Goal: Information Seeking & Learning: Learn about a topic

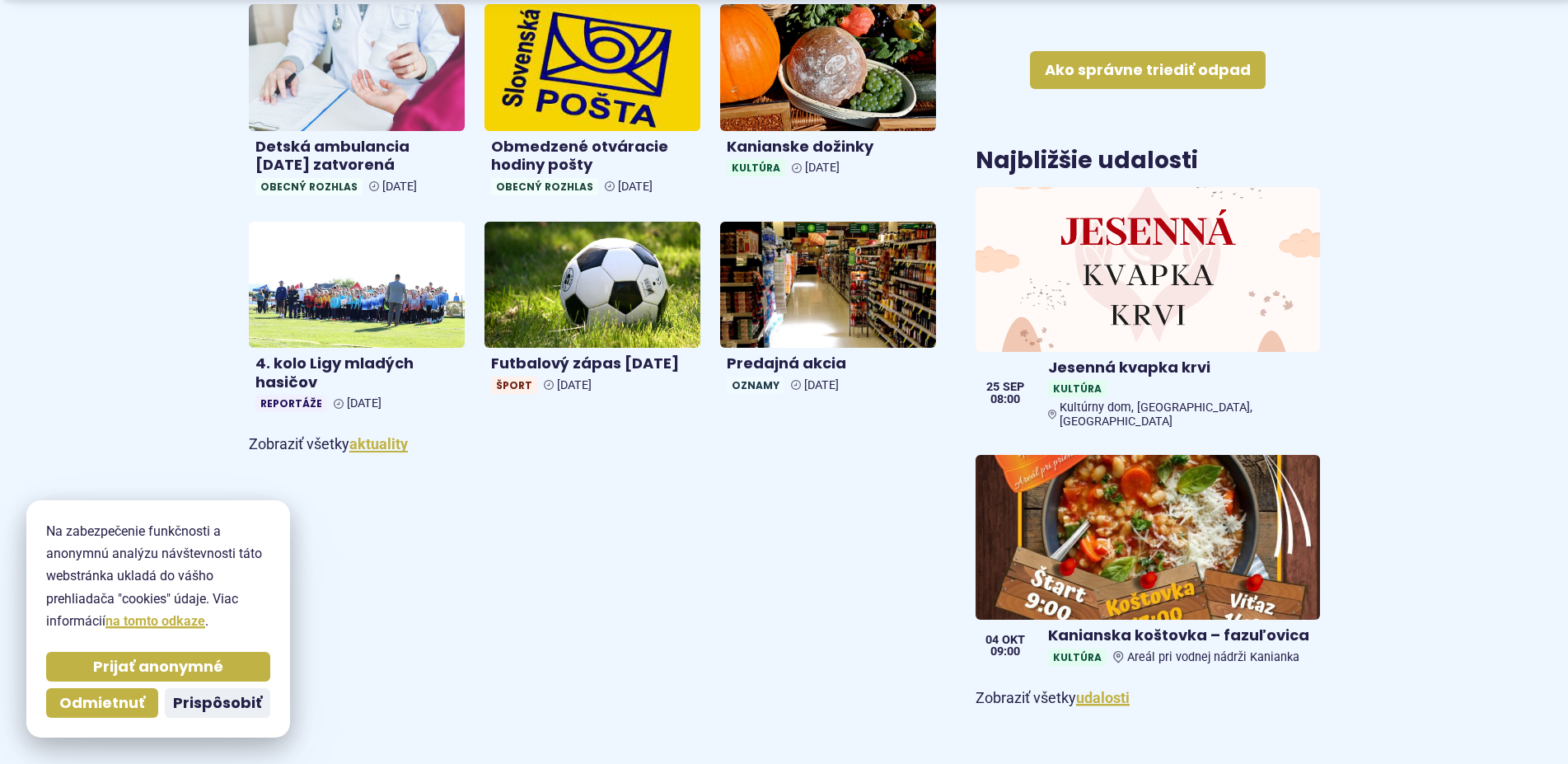
scroll to position [925, 0]
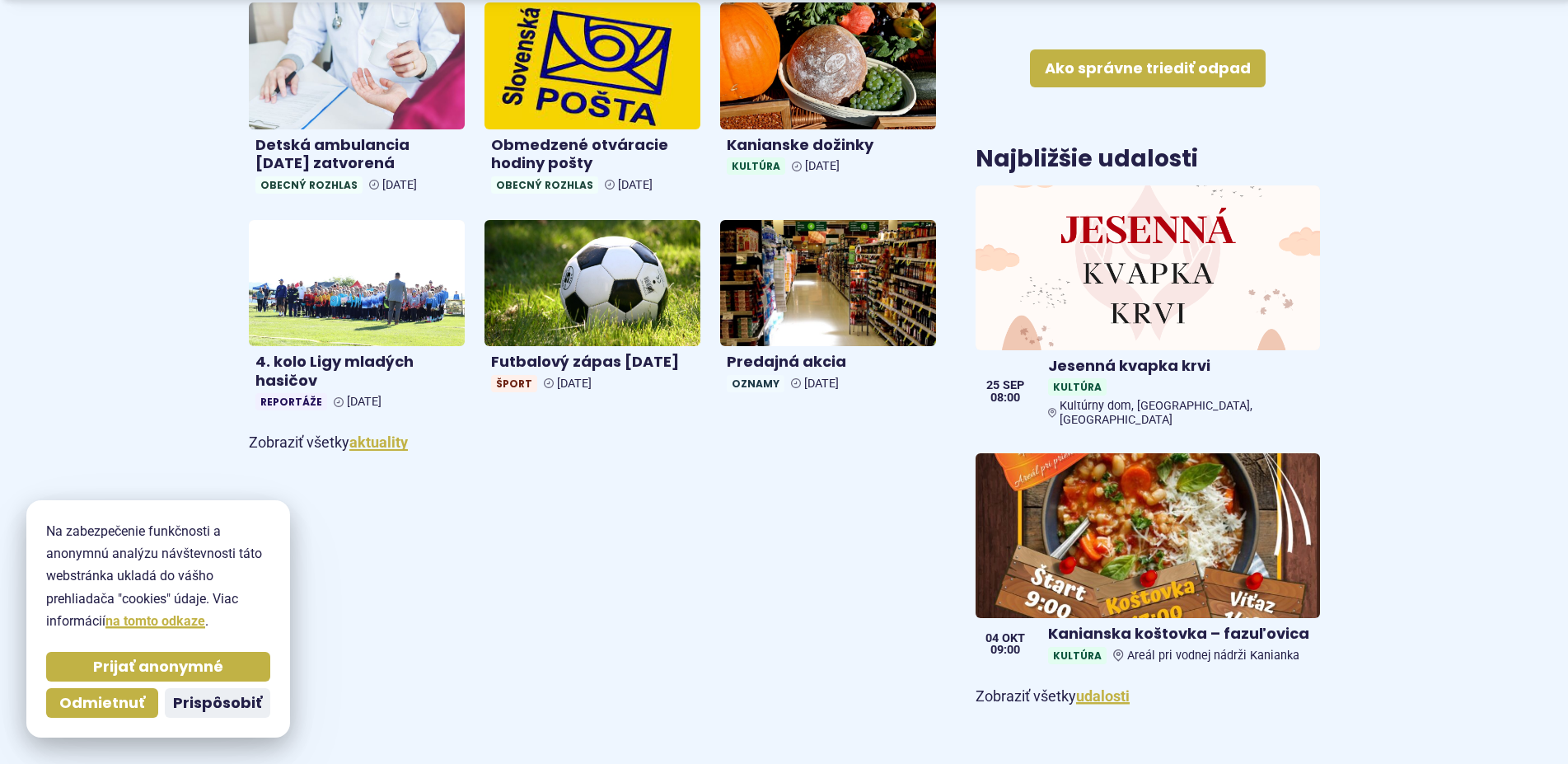
click at [223, 705] on span "Prispôsobiť" at bounding box center [217, 703] width 89 height 19
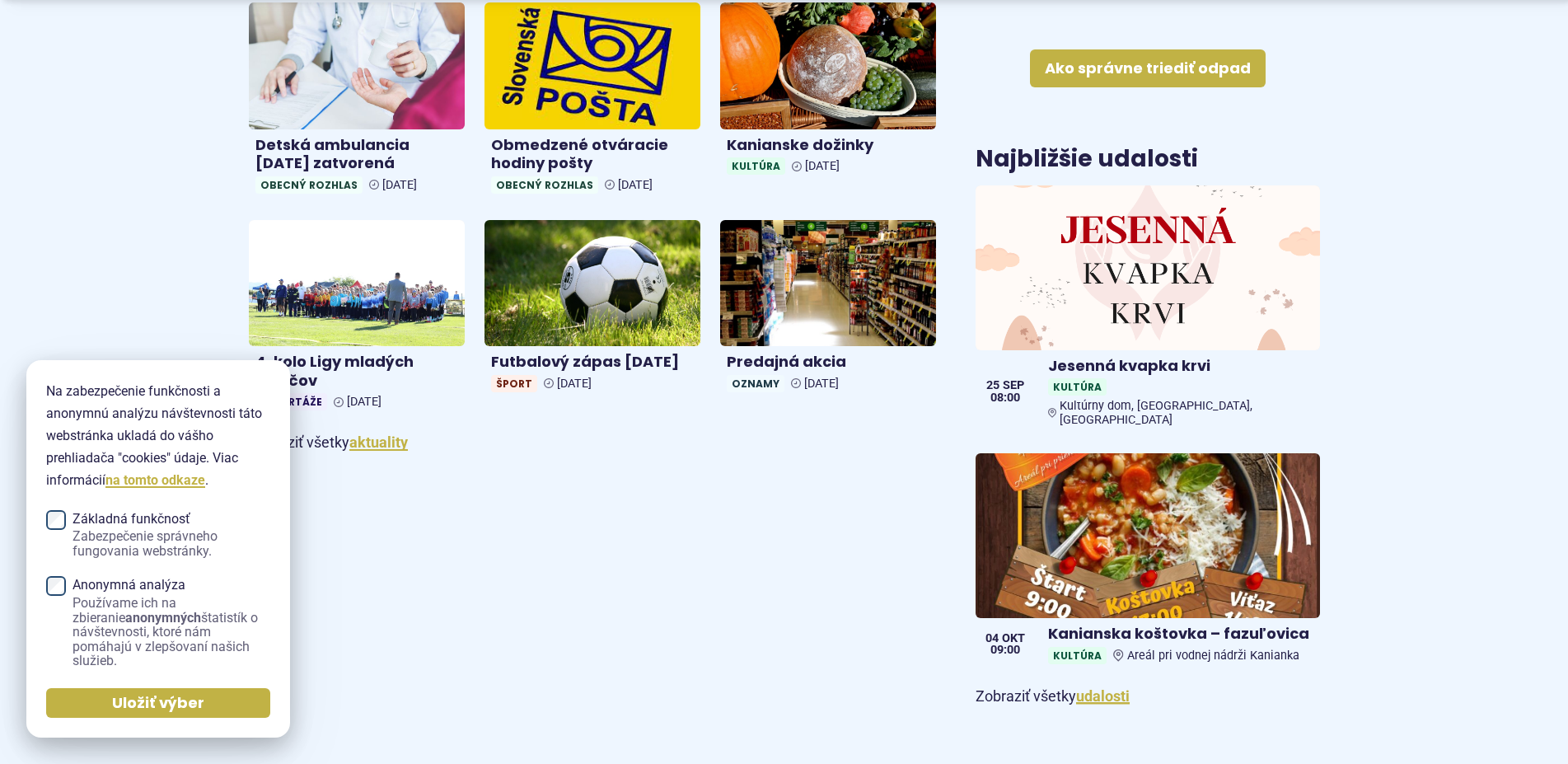
click at [413, 707] on article "Úradná tabuľa [GEOGRAPHIC_DATA] Chcem vybaviť Obecný rozhlas Kultúrne a športov…" at bounding box center [784, 332] width 1124 height 2235
drag, startPoint x: 181, startPoint y: 718, endPoint x: 192, endPoint y: 705, distance: 17.0
click at [184, 715] on button "Uložiť výber" at bounding box center [158, 703] width 224 height 30
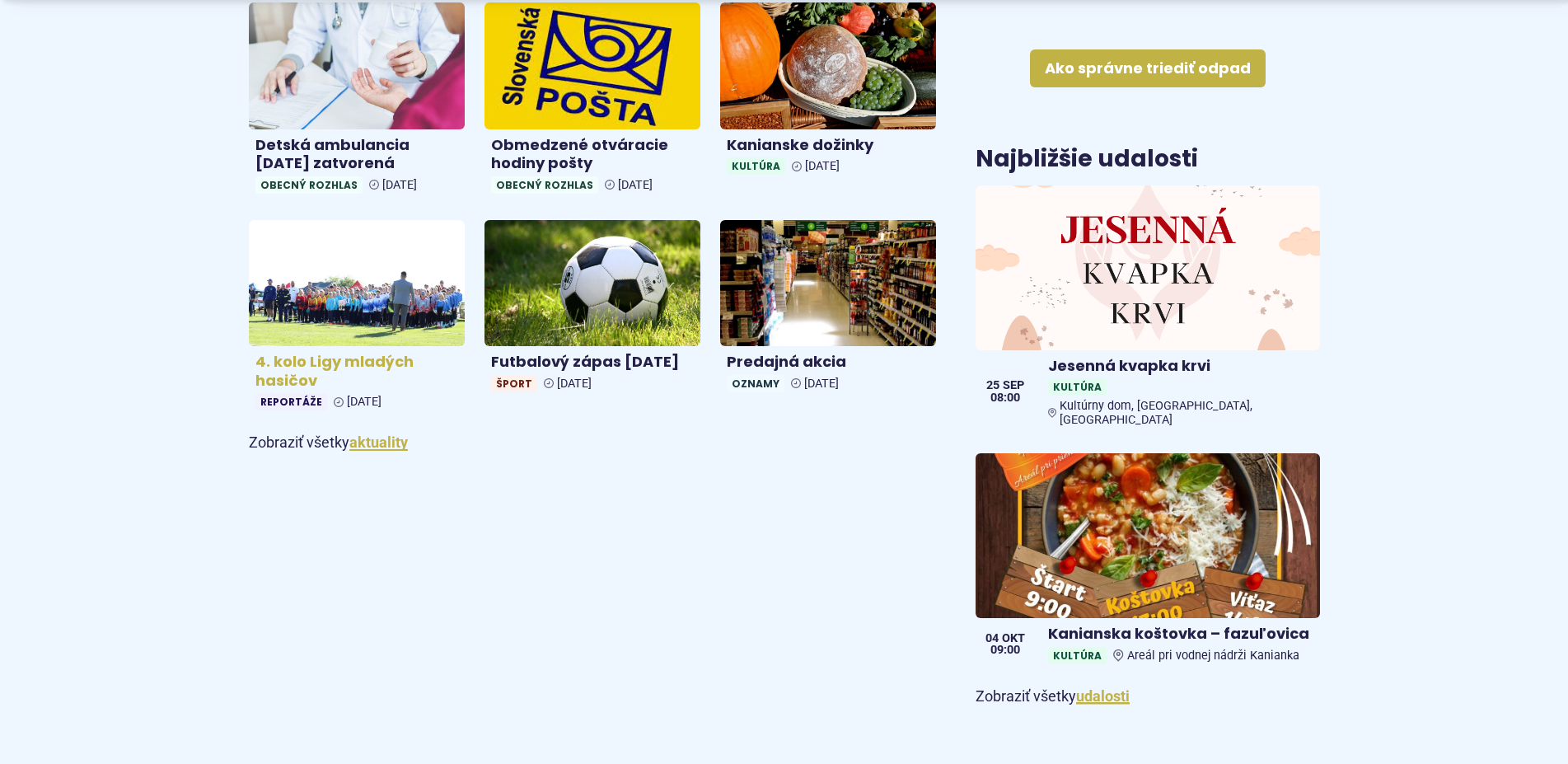
click at [395, 298] on img at bounding box center [357, 283] width 249 height 146
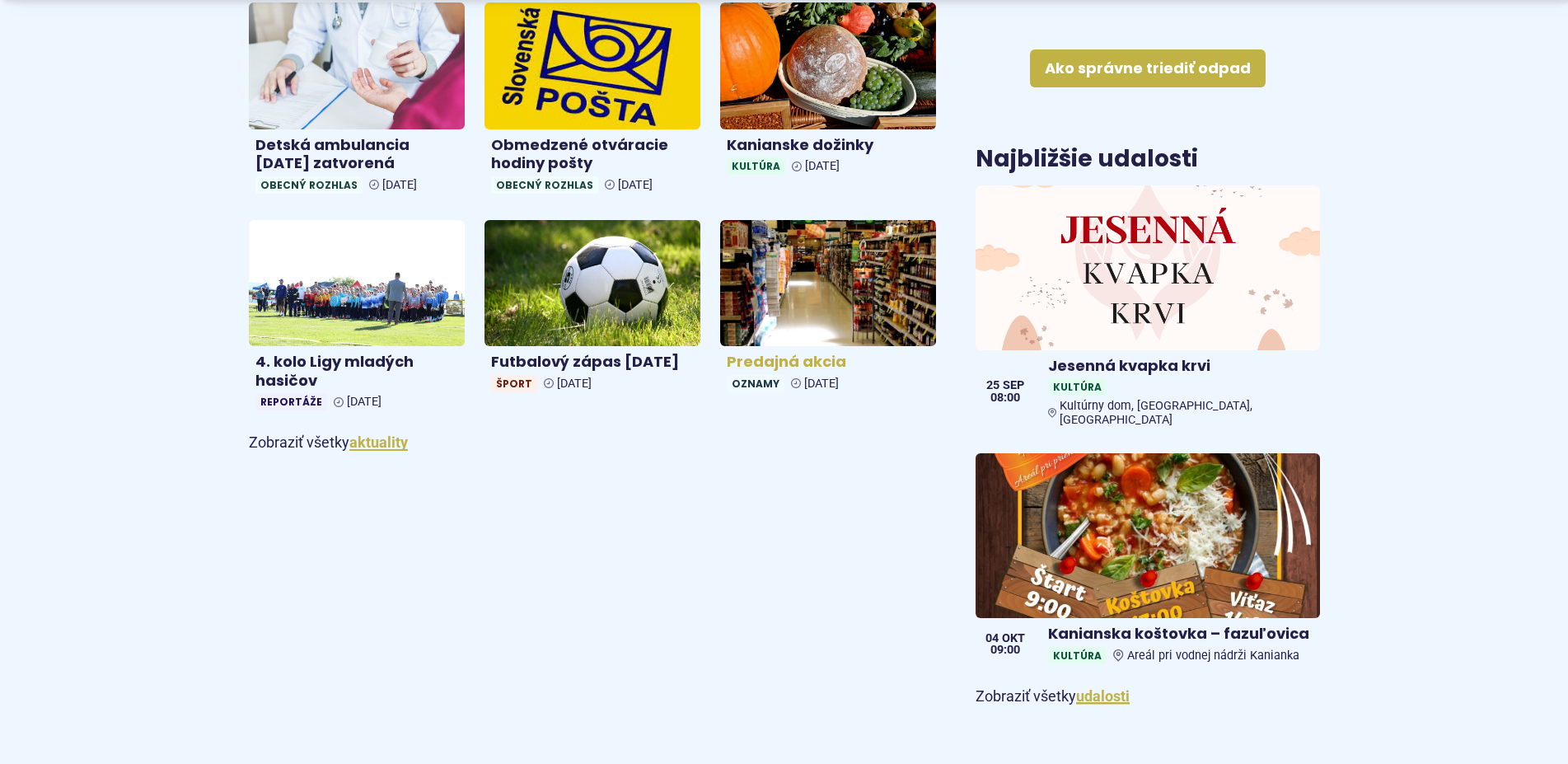
click at [810, 277] on img at bounding box center [828, 283] width 249 height 146
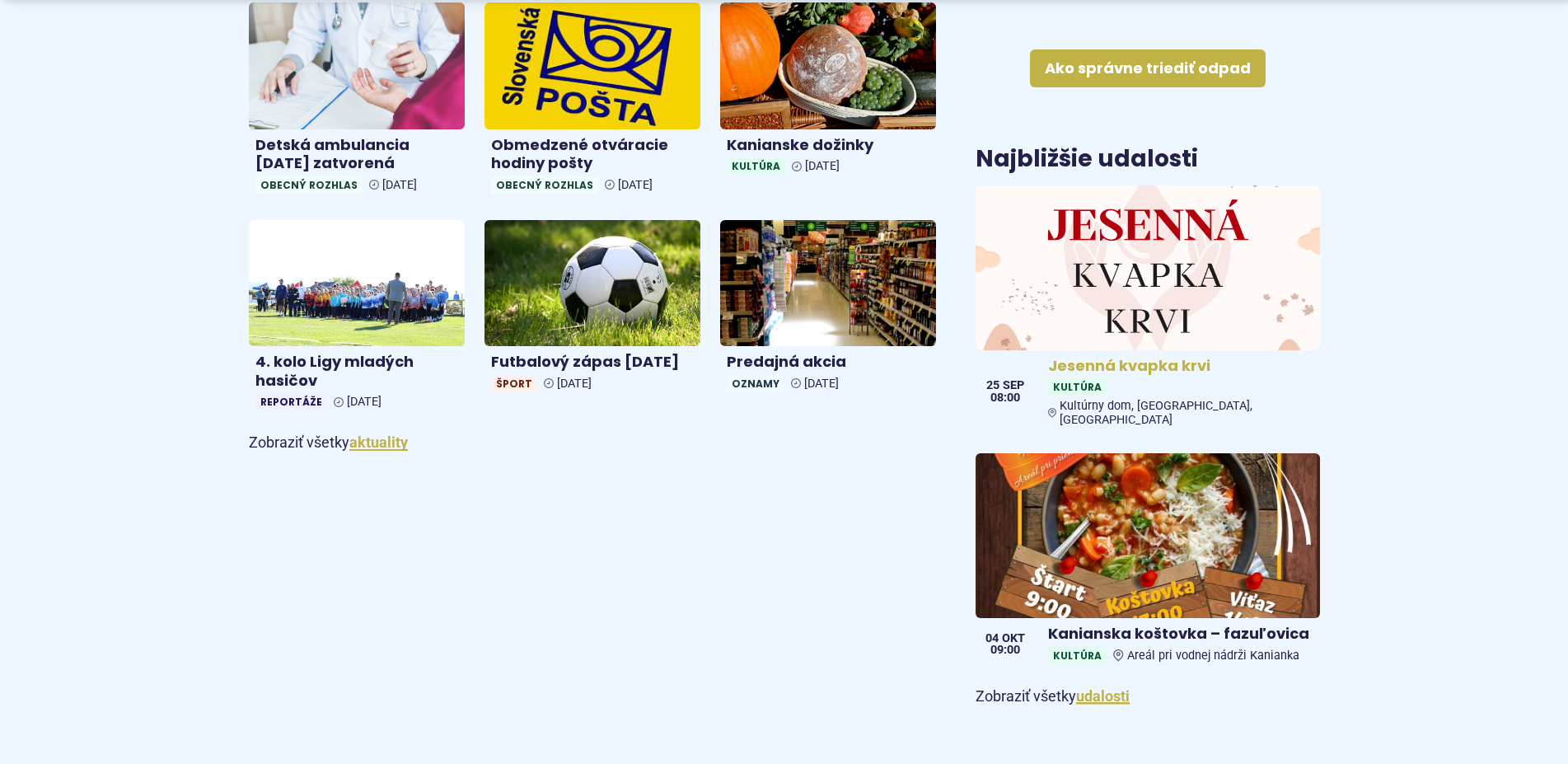
click at [1067, 293] on img at bounding box center [1148, 268] width 396 height 190
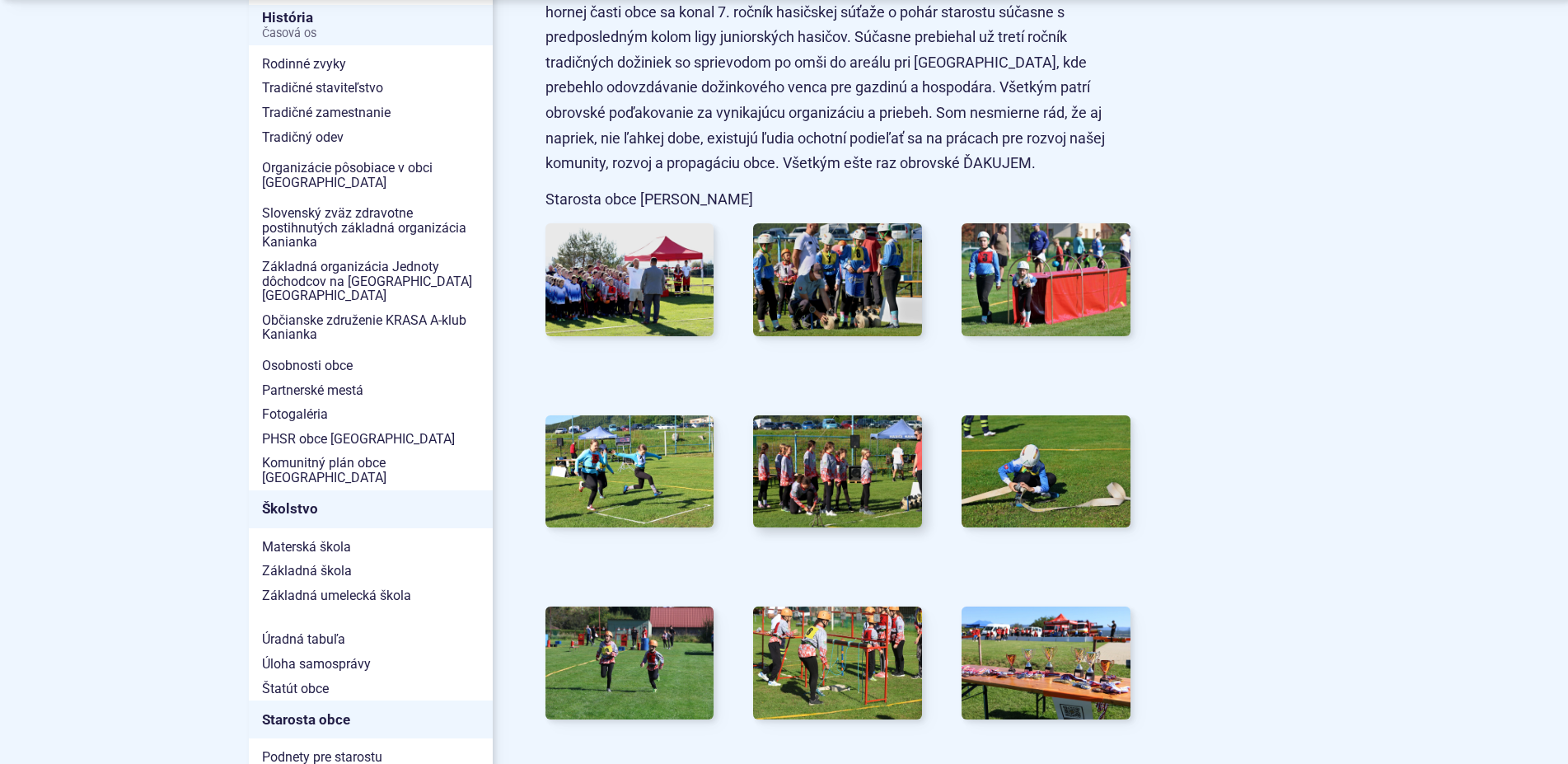
scroll to position [505, 0]
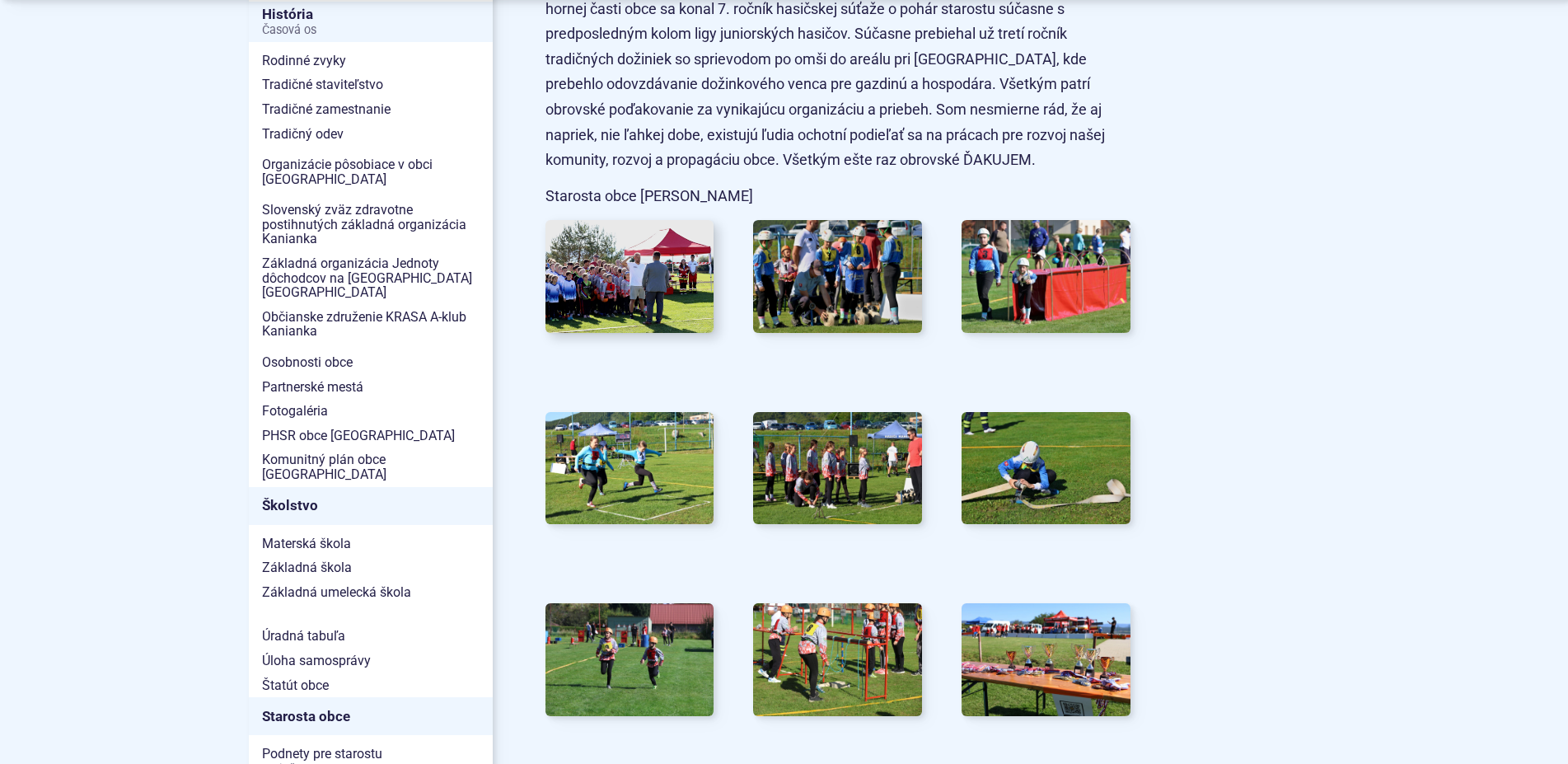
click at [610, 295] on img at bounding box center [629, 277] width 186 height 124
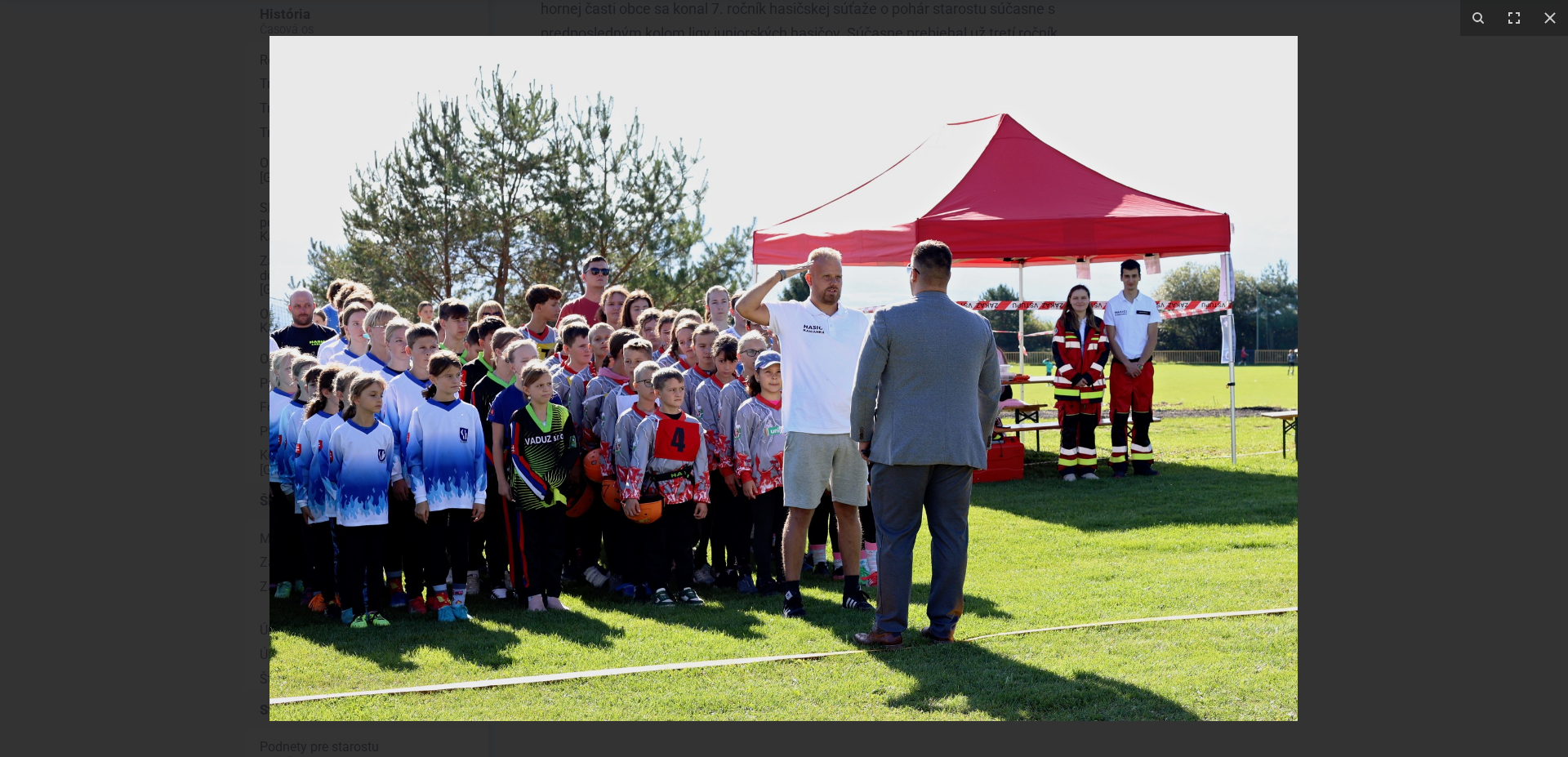
click at [1477, 409] on div at bounding box center [784, 378] width 1568 height 757
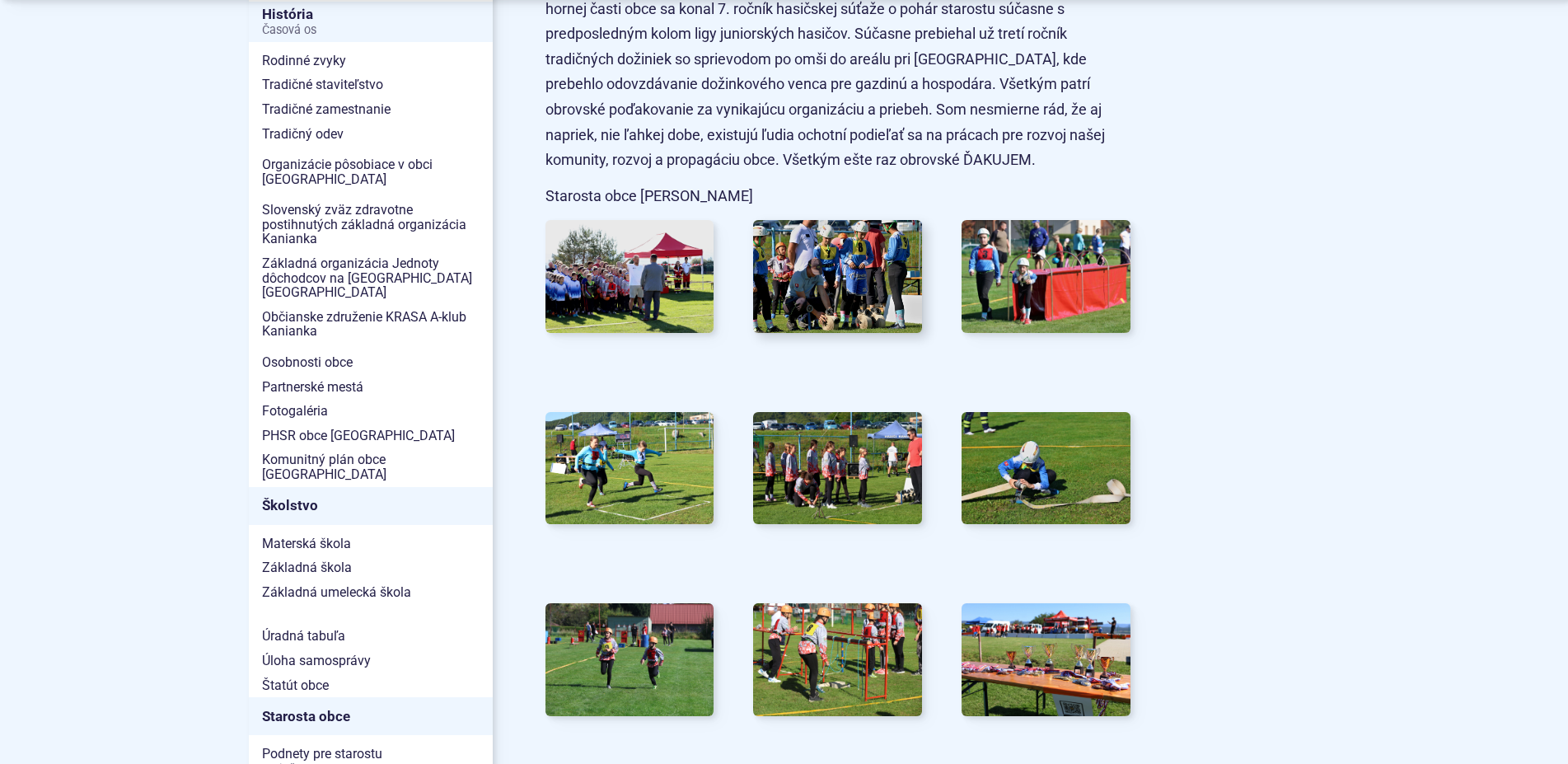
click at [829, 297] on img at bounding box center [837, 277] width 186 height 124
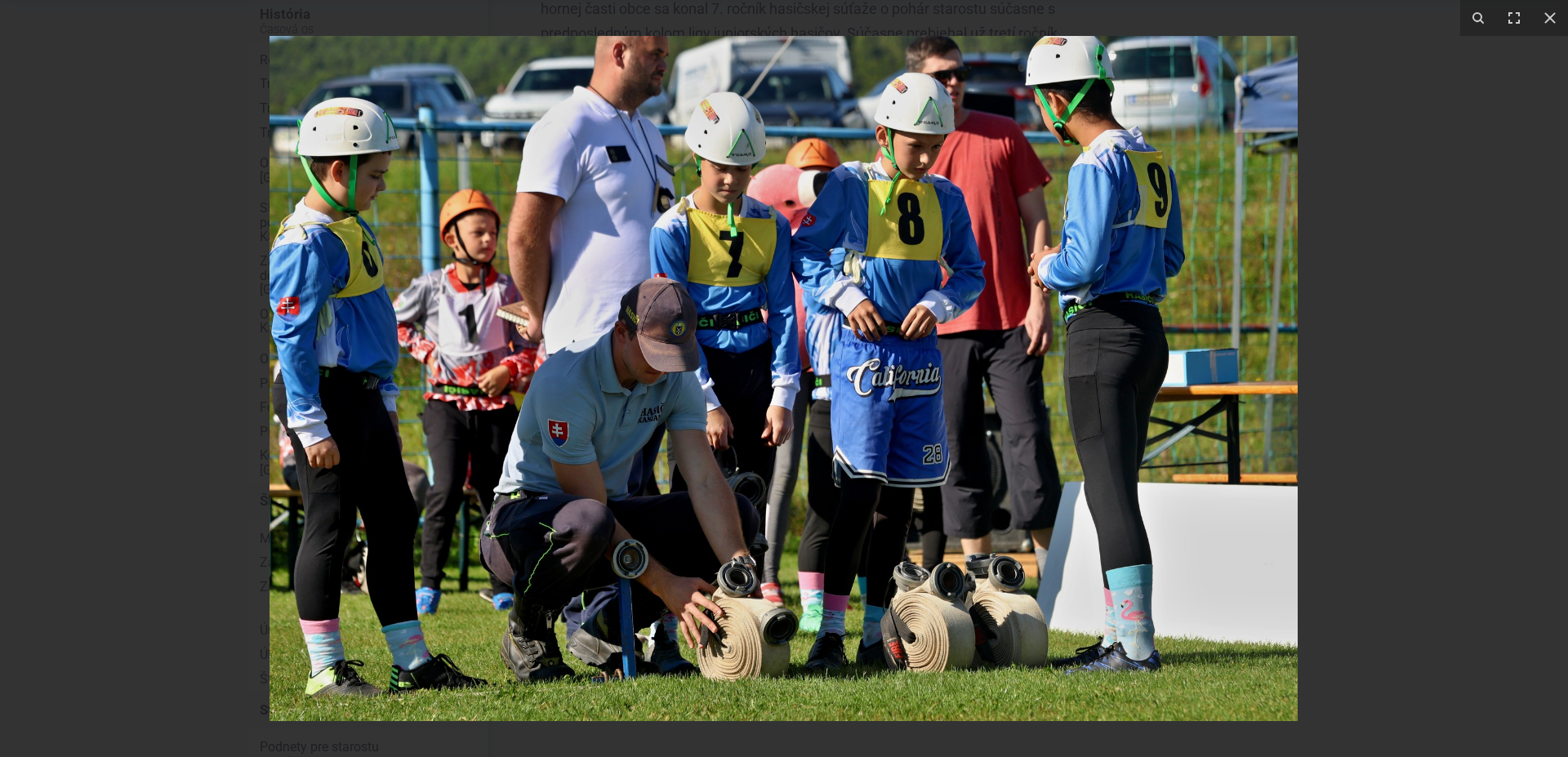
click at [1492, 393] on div at bounding box center [784, 378] width 1568 height 757
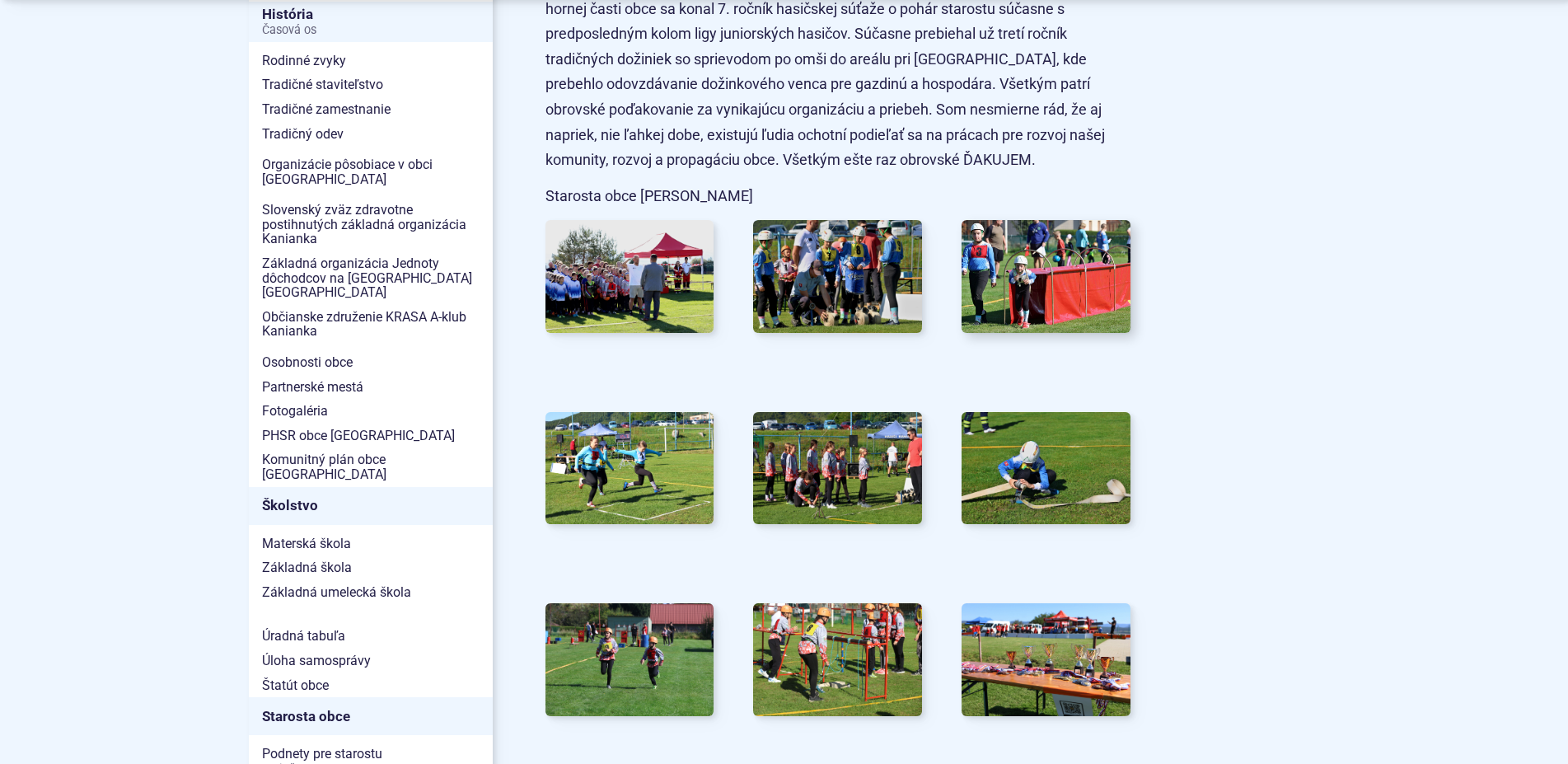
click at [1056, 314] on img at bounding box center [1046, 277] width 186 height 124
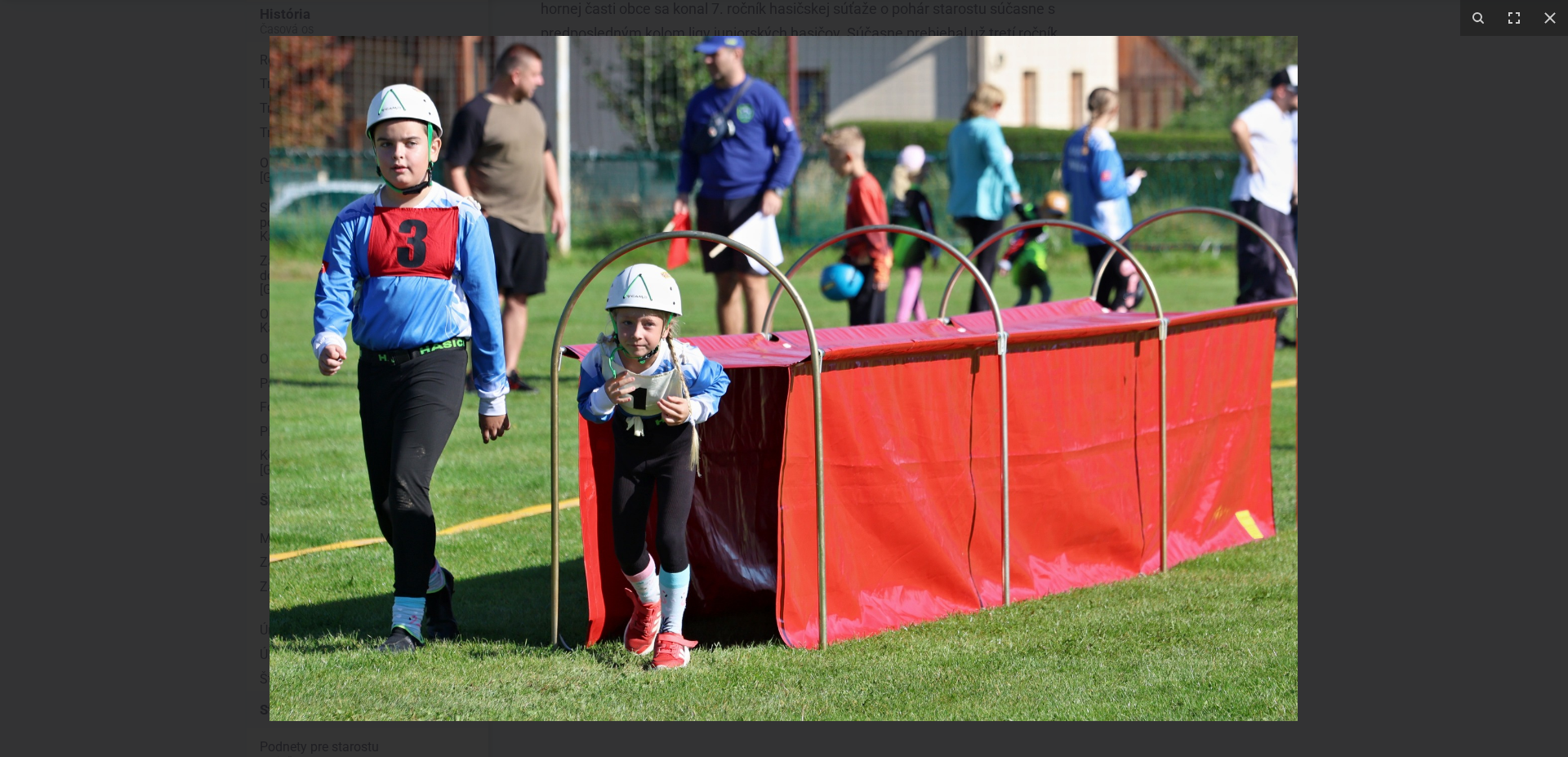
click at [1454, 492] on div at bounding box center [784, 378] width 1568 height 757
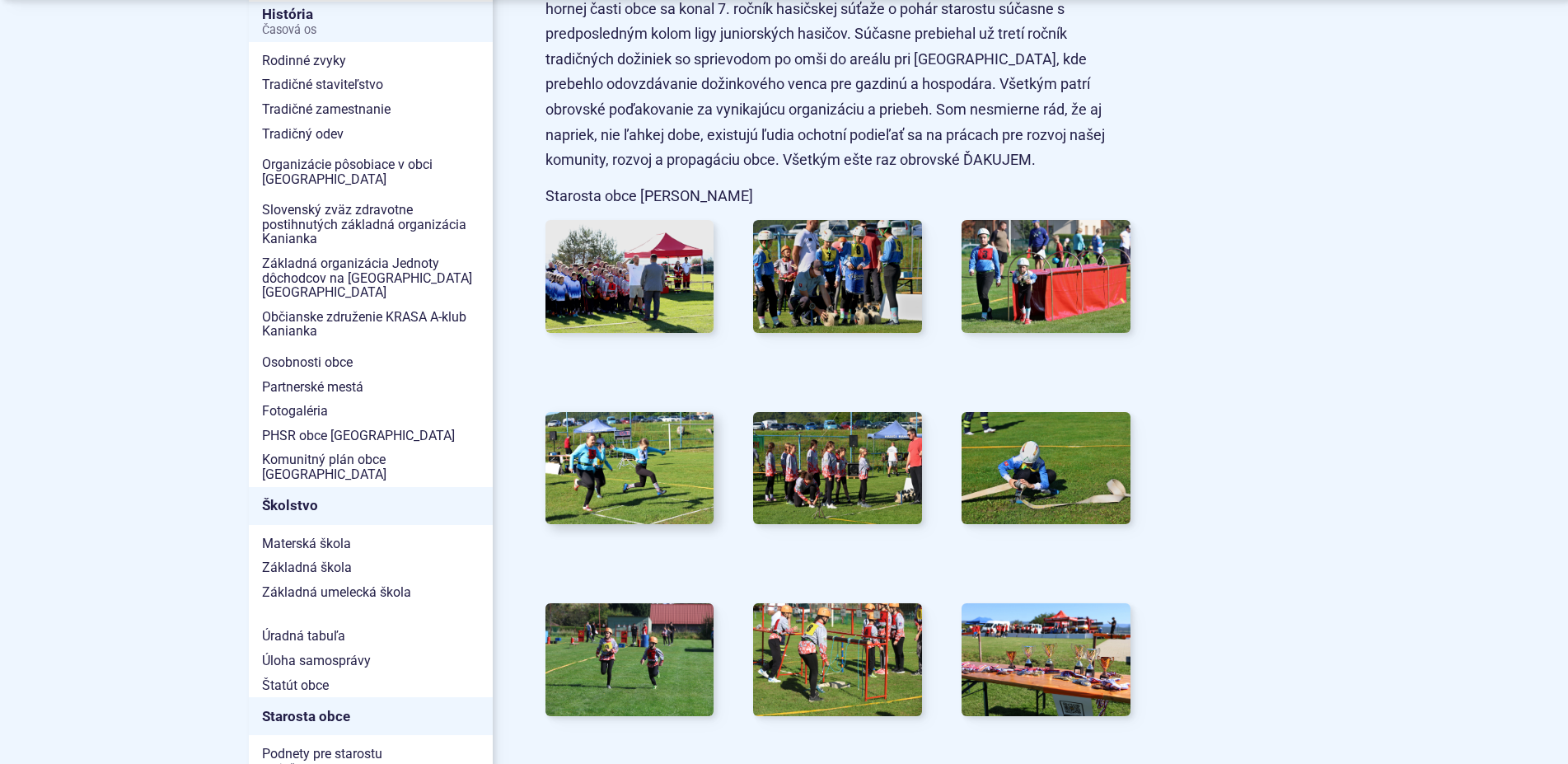
click at [623, 487] on img at bounding box center [629, 468] width 186 height 124
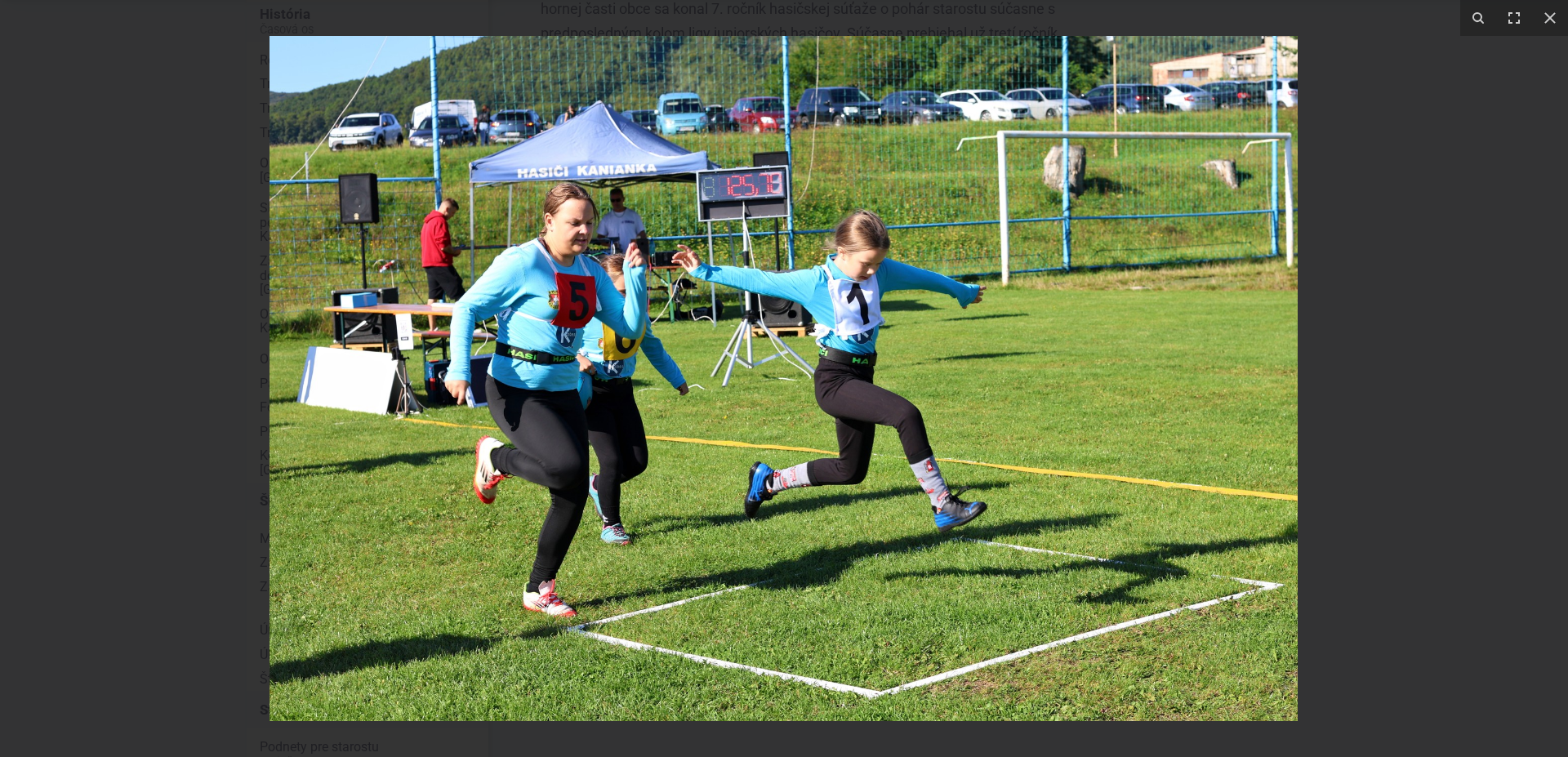
click at [1444, 417] on div at bounding box center [784, 378] width 1568 height 757
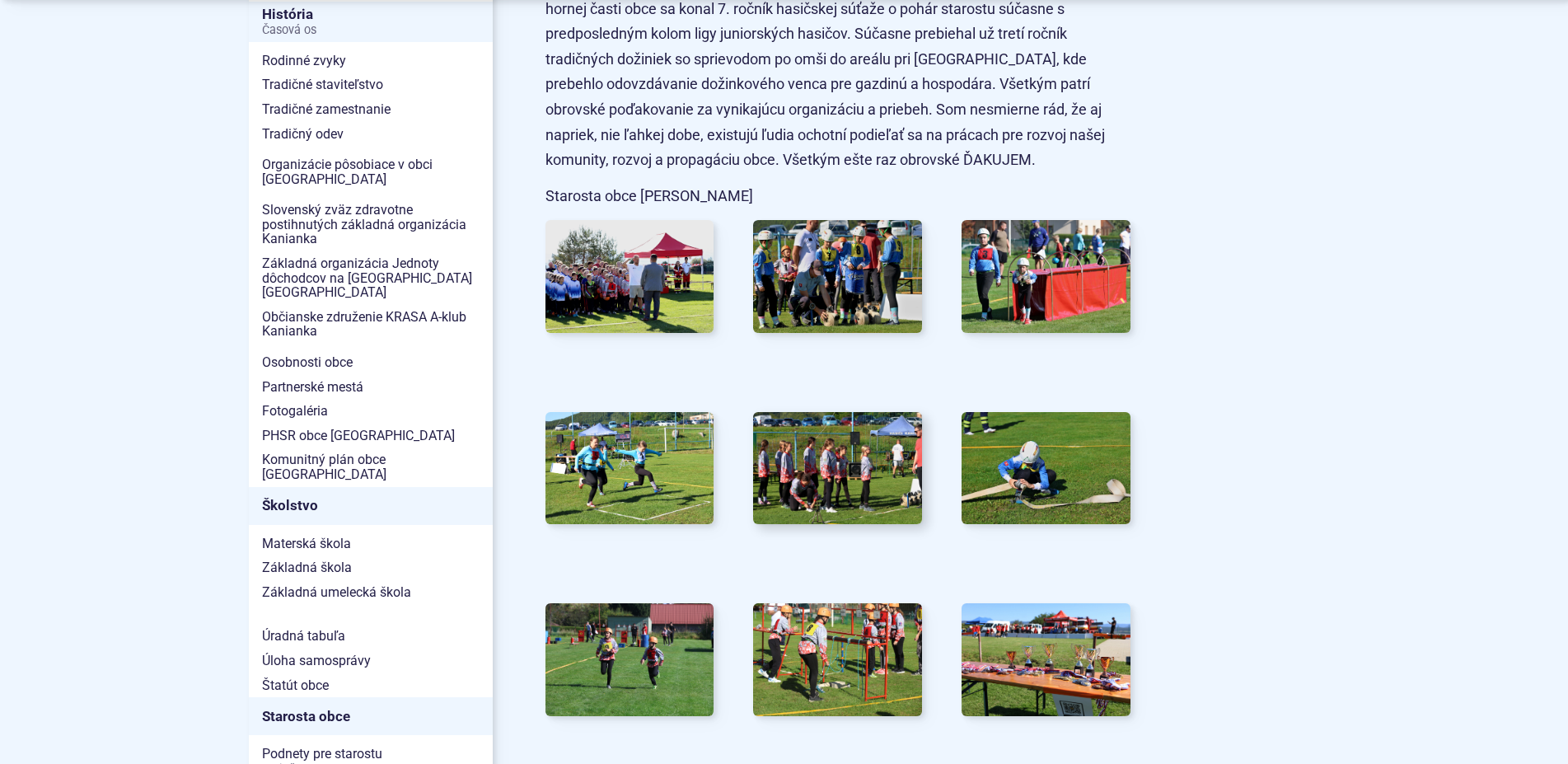
click at [856, 485] on img at bounding box center [837, 468] width 186 height 124
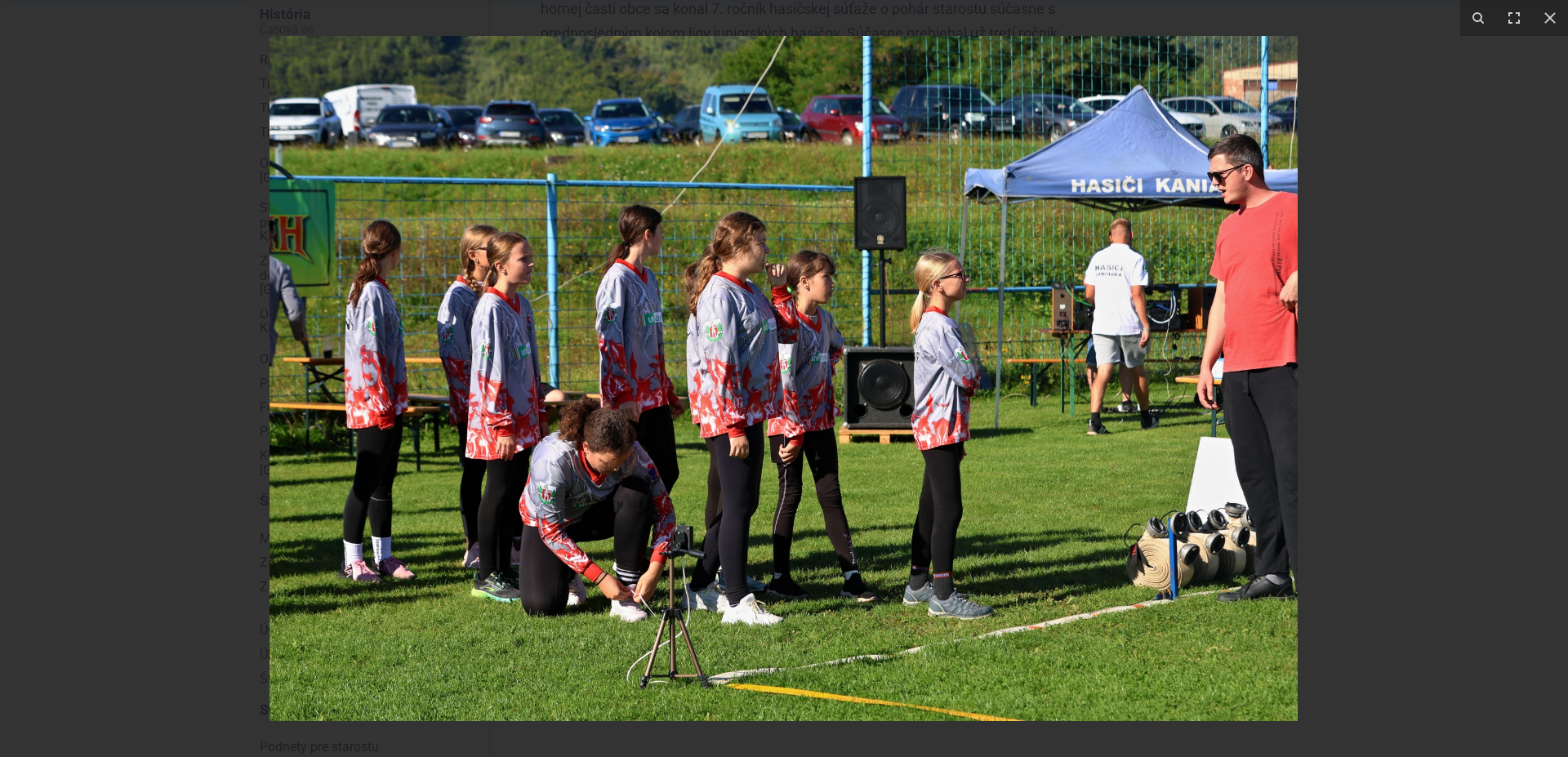
click at [1554, 465] on div at bounding box center [784, 378] width 1568 height 757
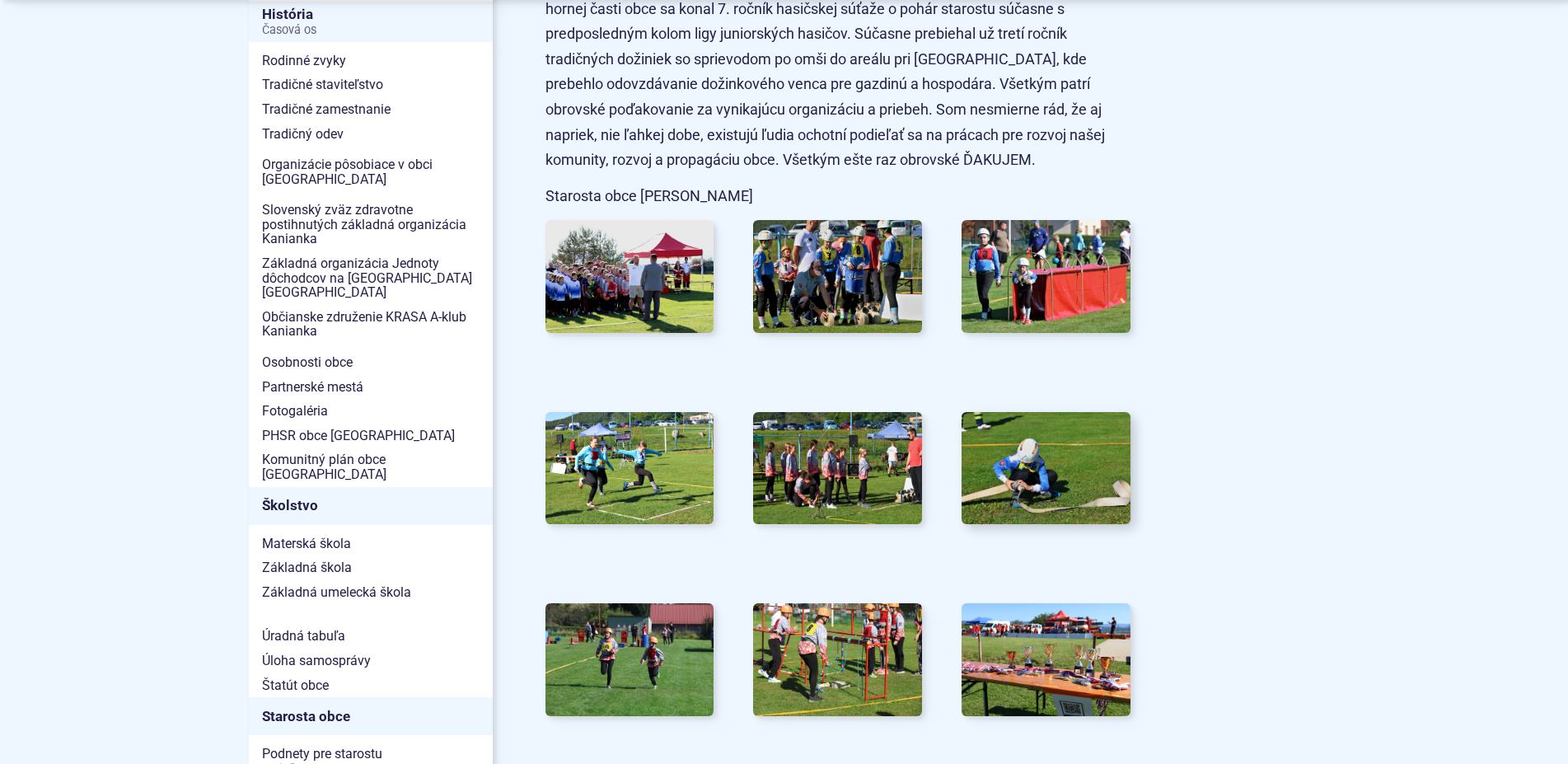
click at [1047, 495] on img at bounding box center [1046, 468] width 186 height 124
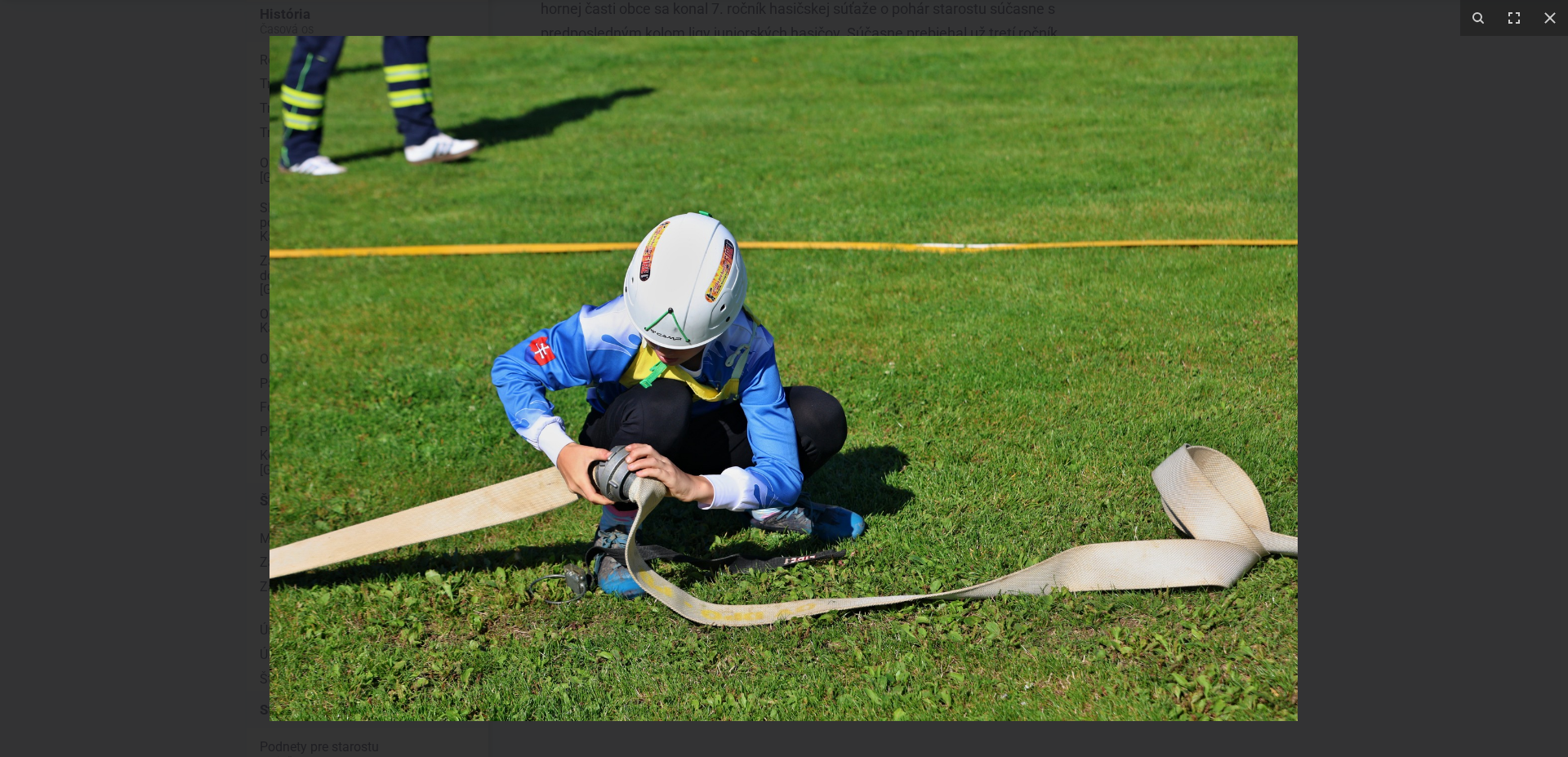
click at [1413, 487] on div at bounding box center [784, 378] width 1568 height 757
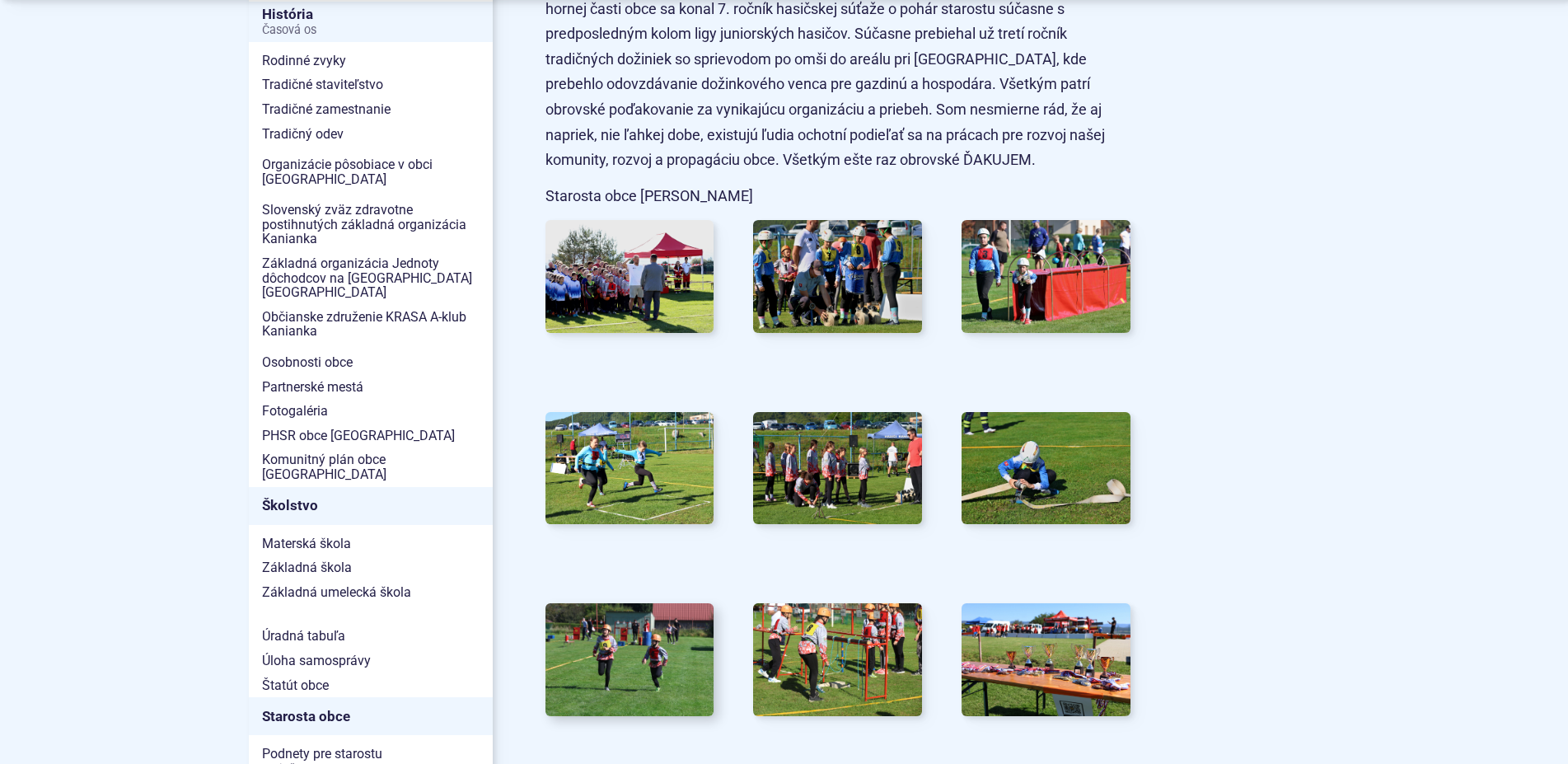
click at [602, 650] on img at bounding box center [629, 660] width 186 height 124
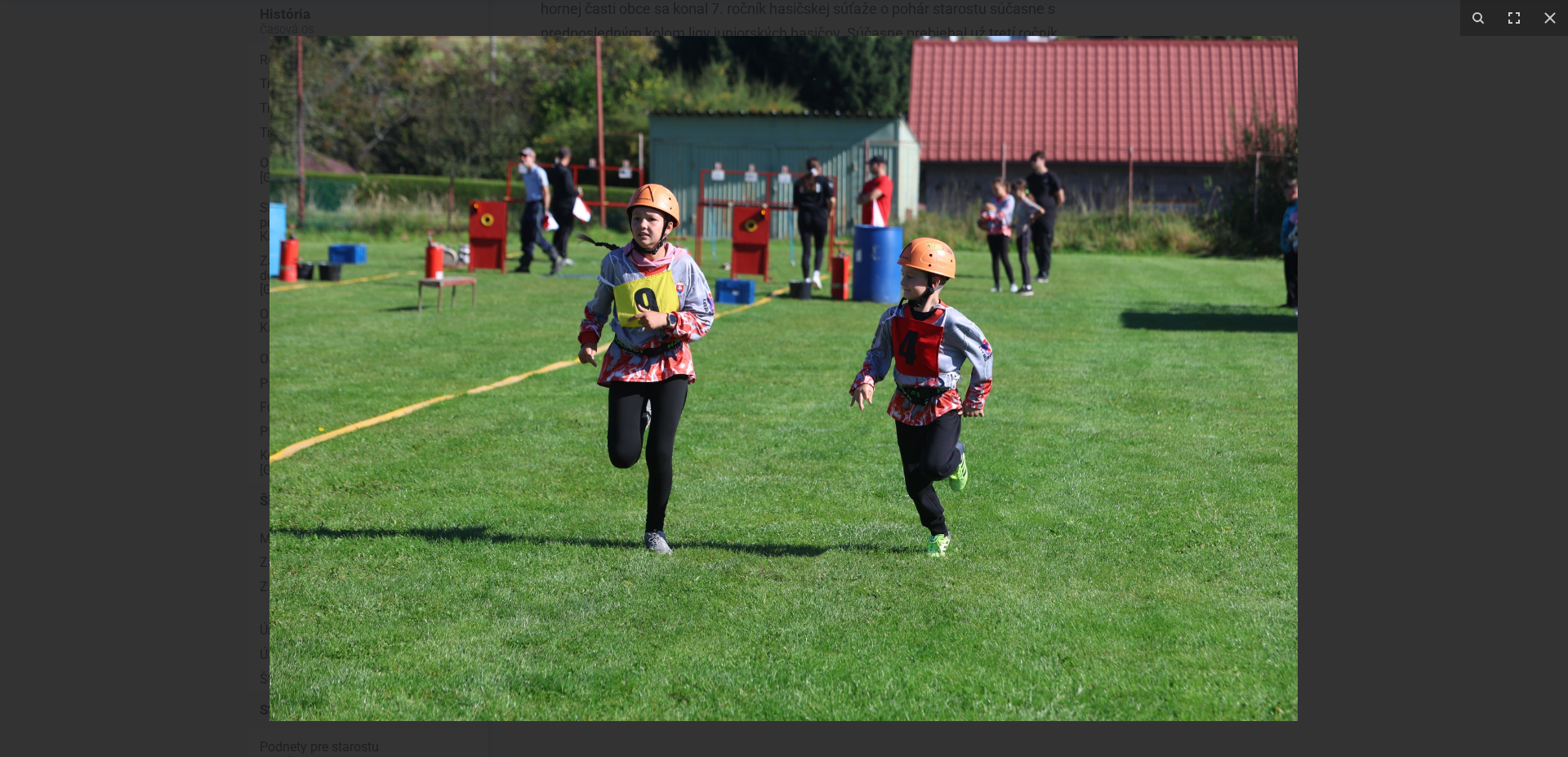
click at [1402, 452] on div at bounding box center [784, 378] width 1568 height 757
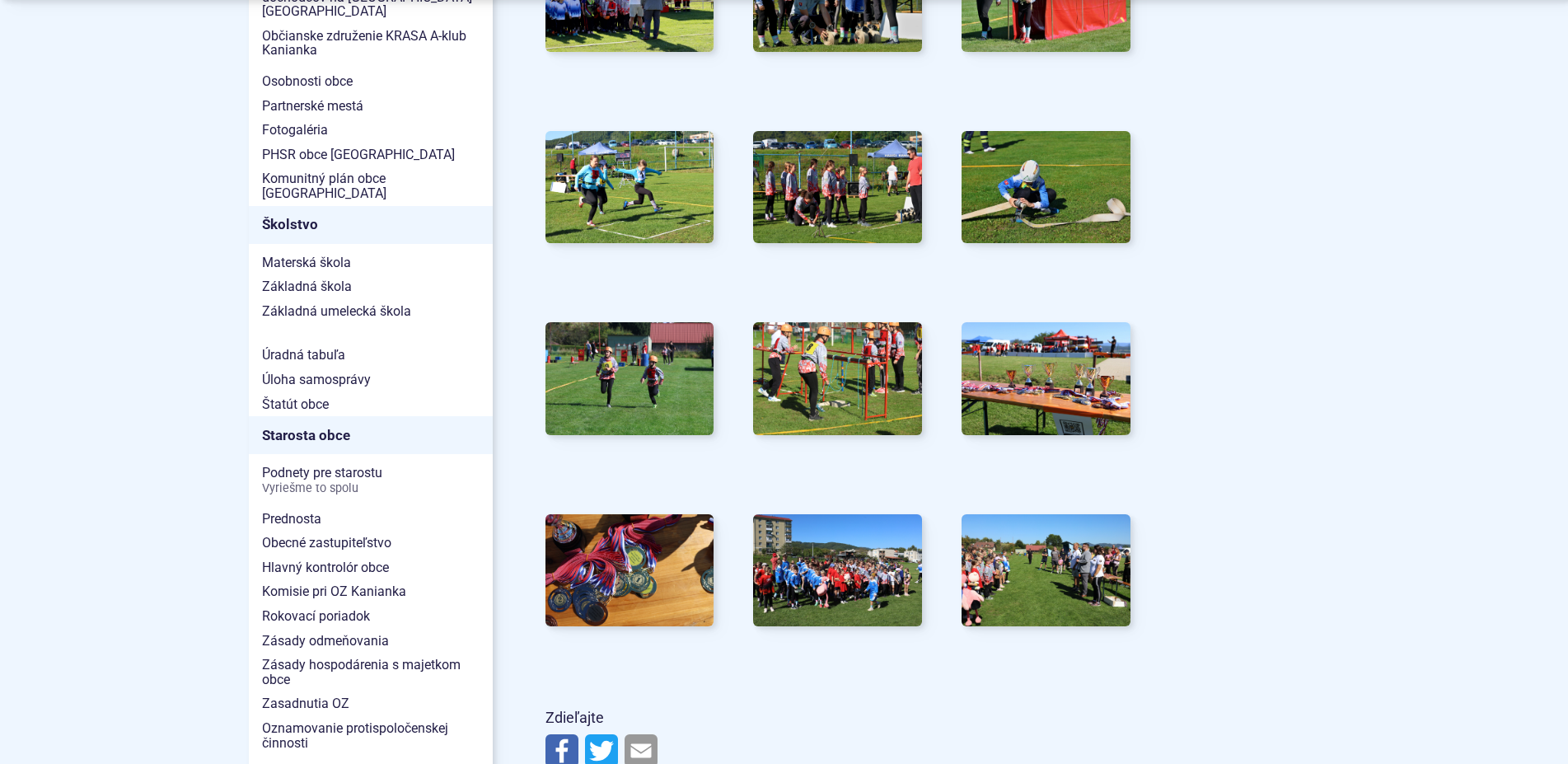
scroll to position [840, 0]
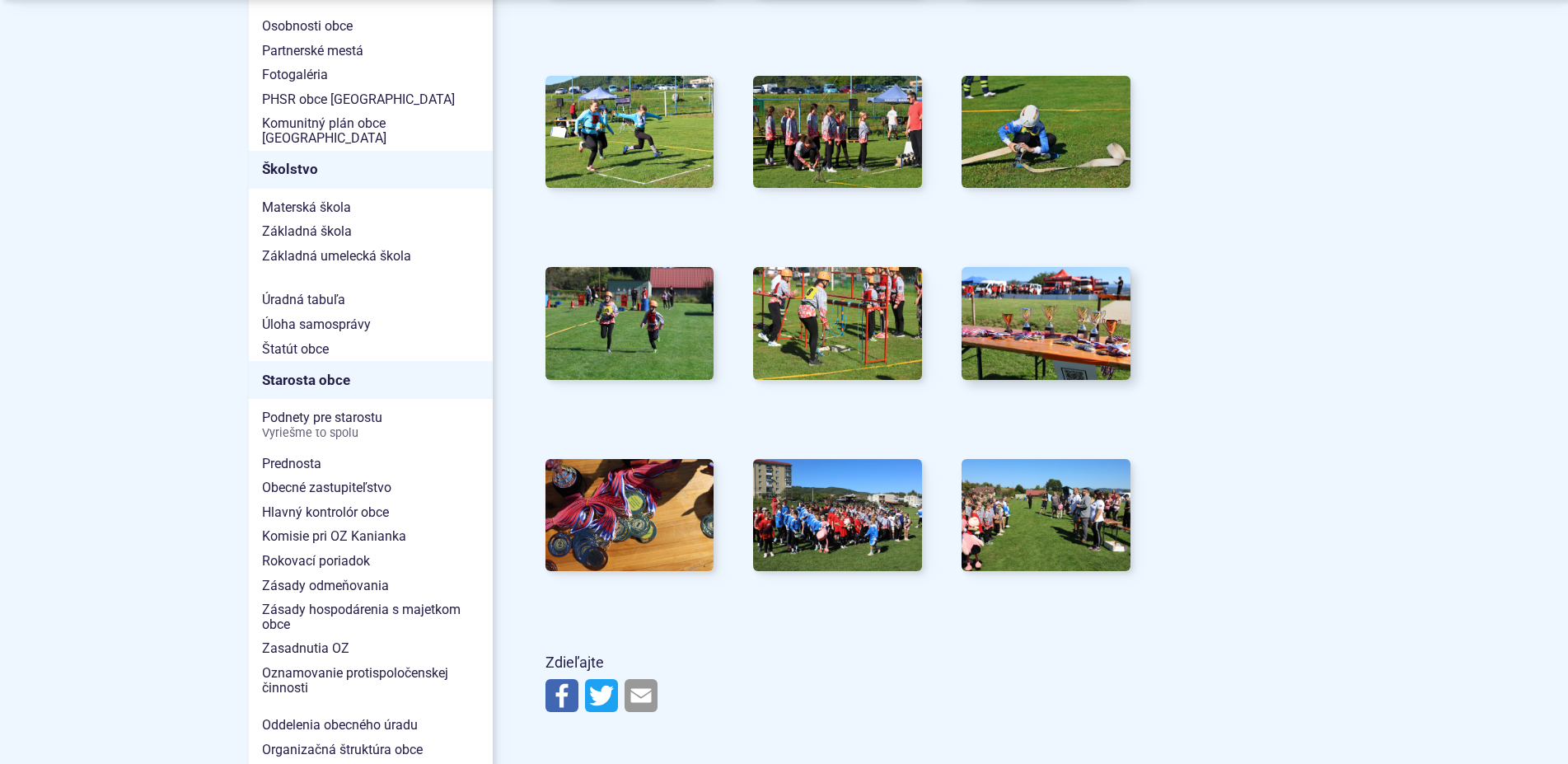
click at [1046, 356] on img at bounding box center [1046, 323] width 186 height 124
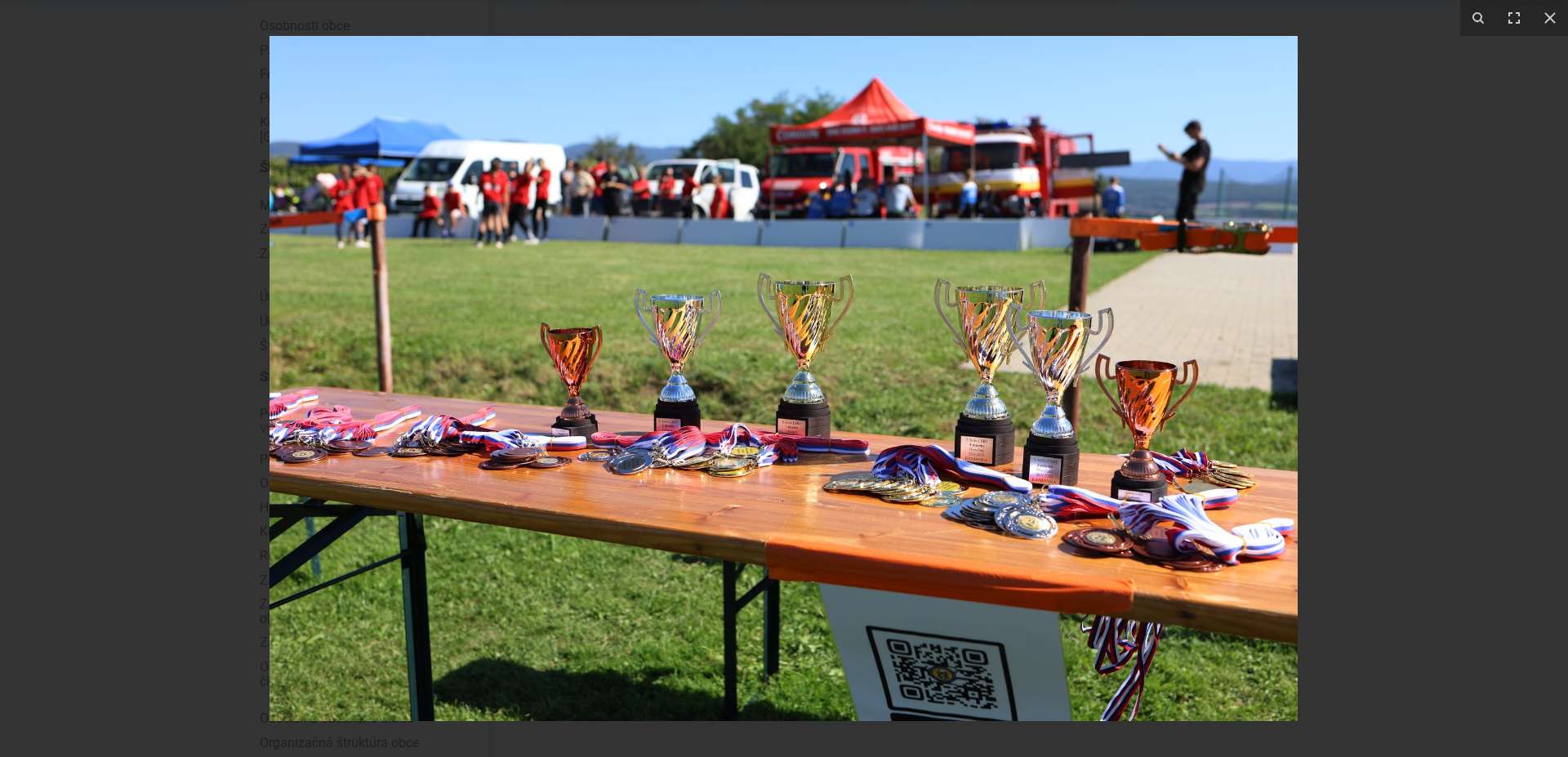
click at [1388, 441] on div at bounding box center [784, 378] width 1568 height 757
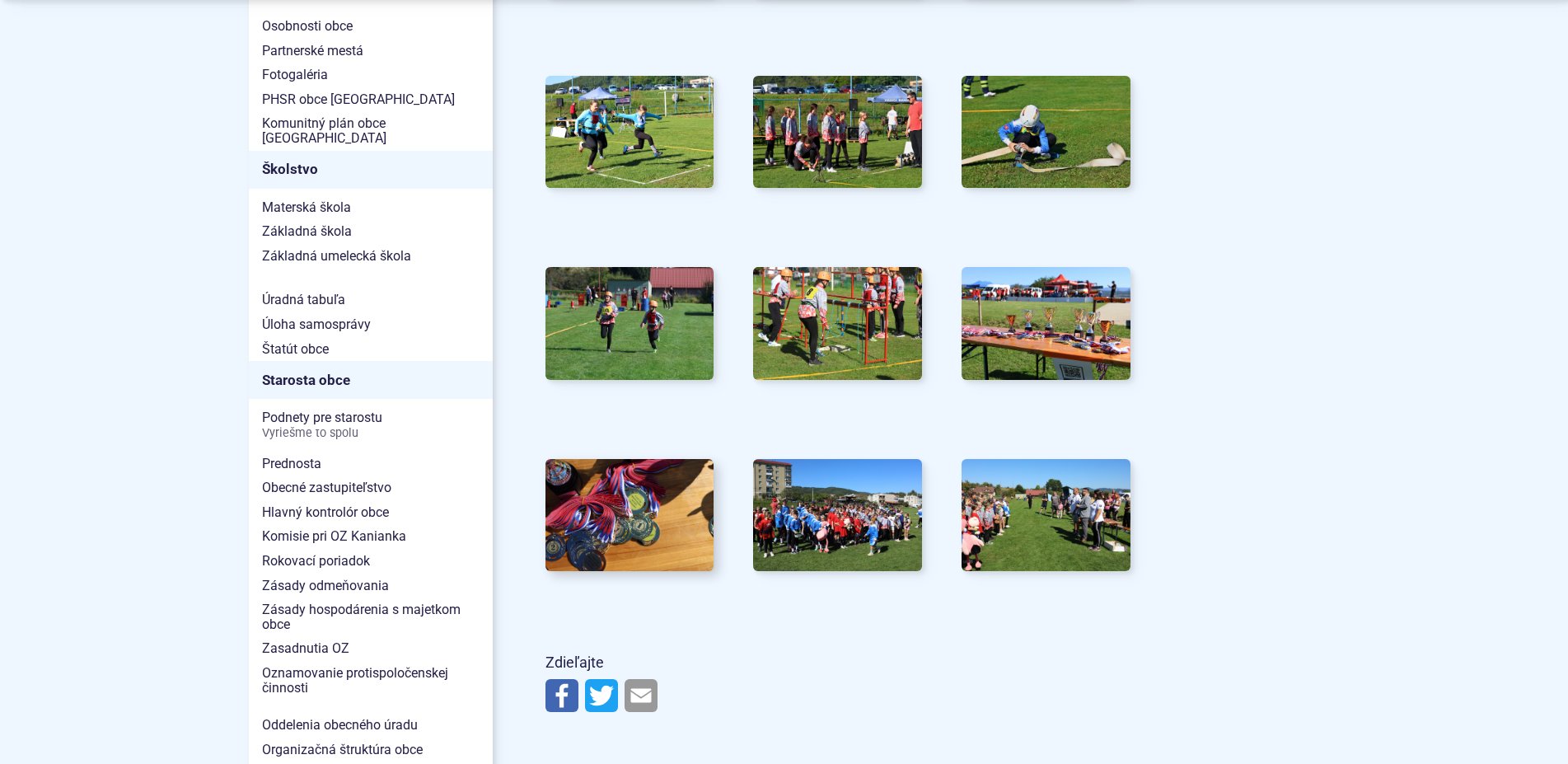
click at [635, 530] on img at bounding box center [629, 516] width 186 height 124
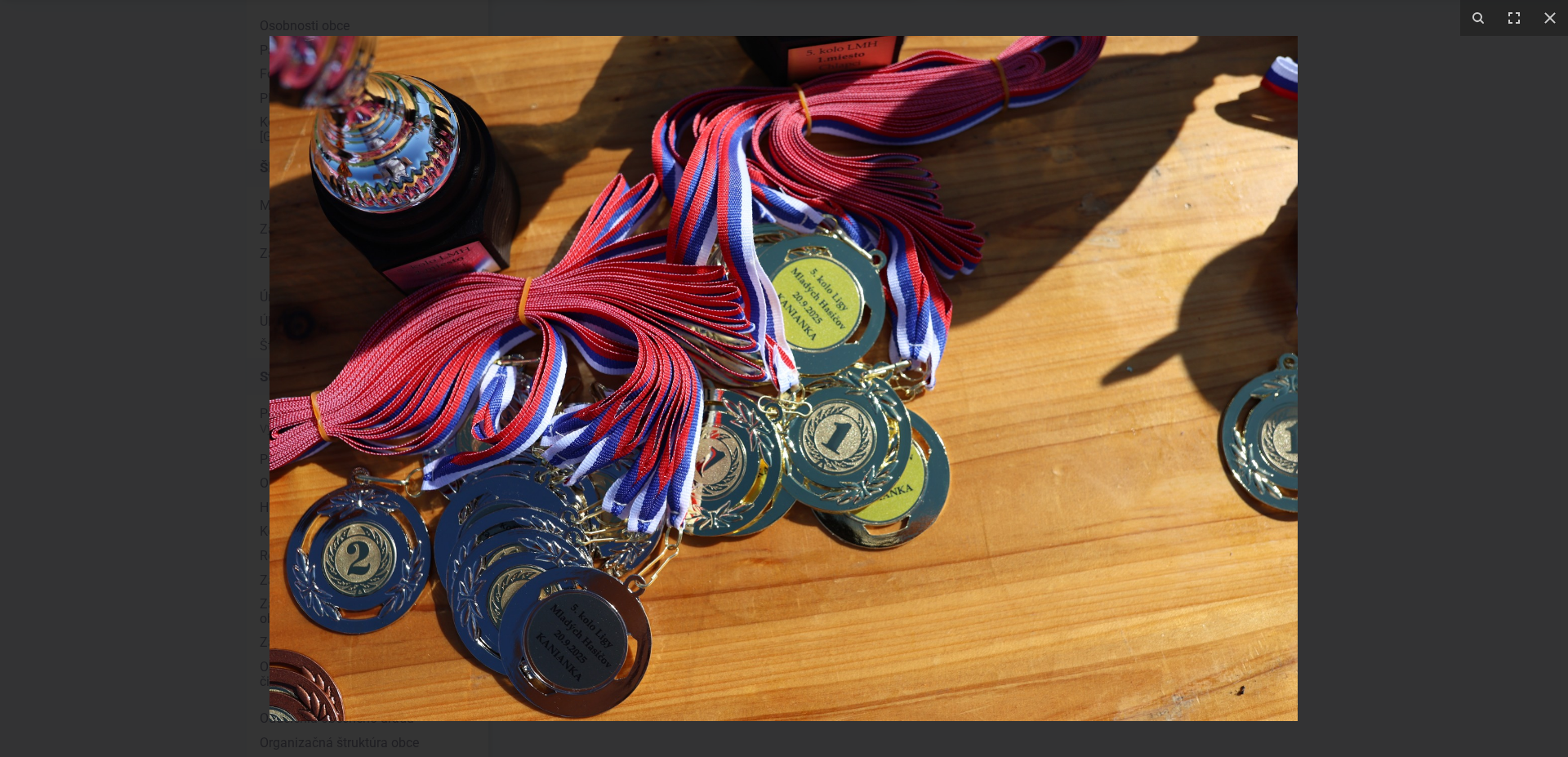
click at [1402, 386] on div at bounding box center [784, 378] width 1568 height 757
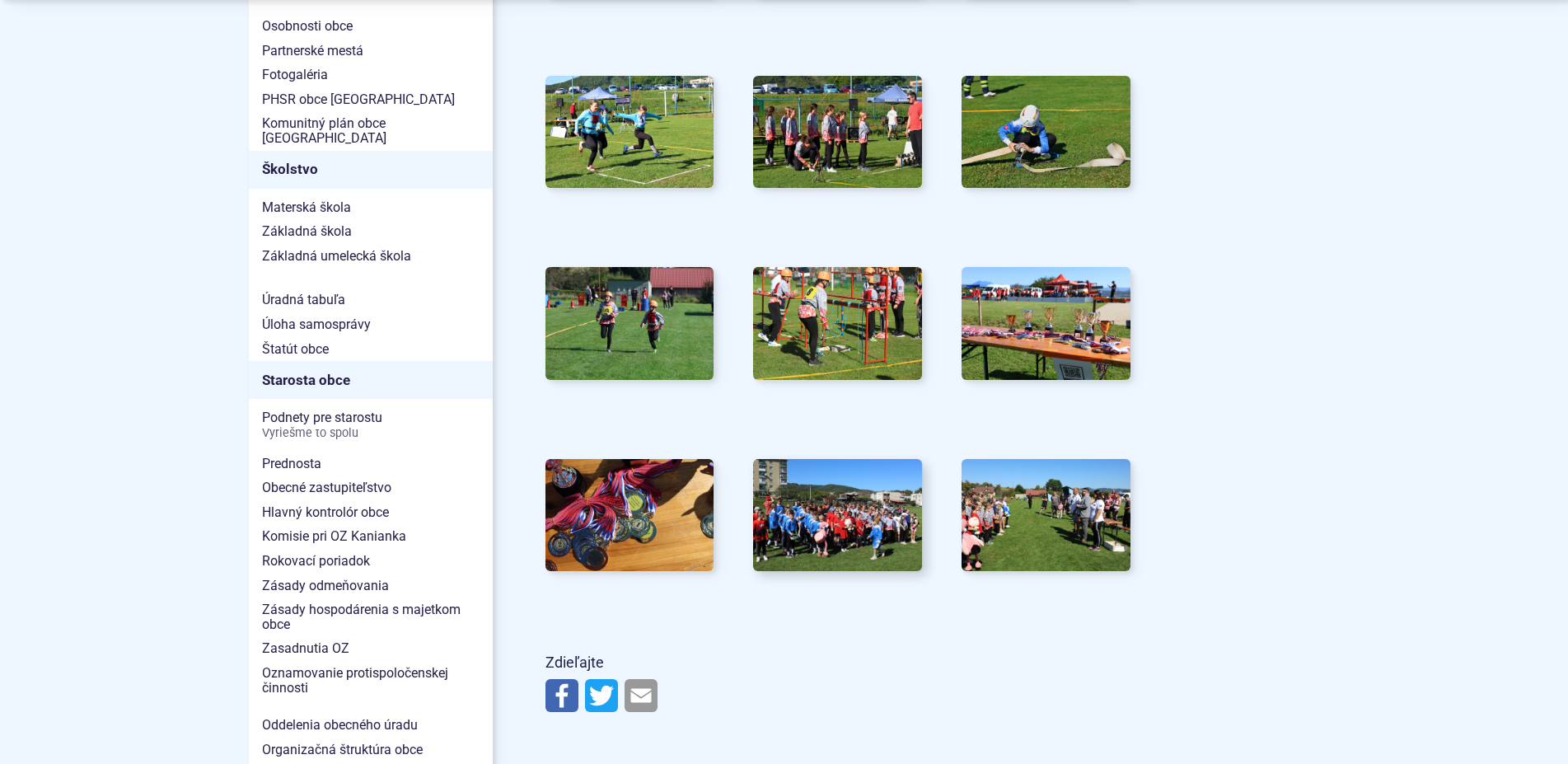
click at [838, 547] on img at bounding box center [837, 516] width 186 height 124
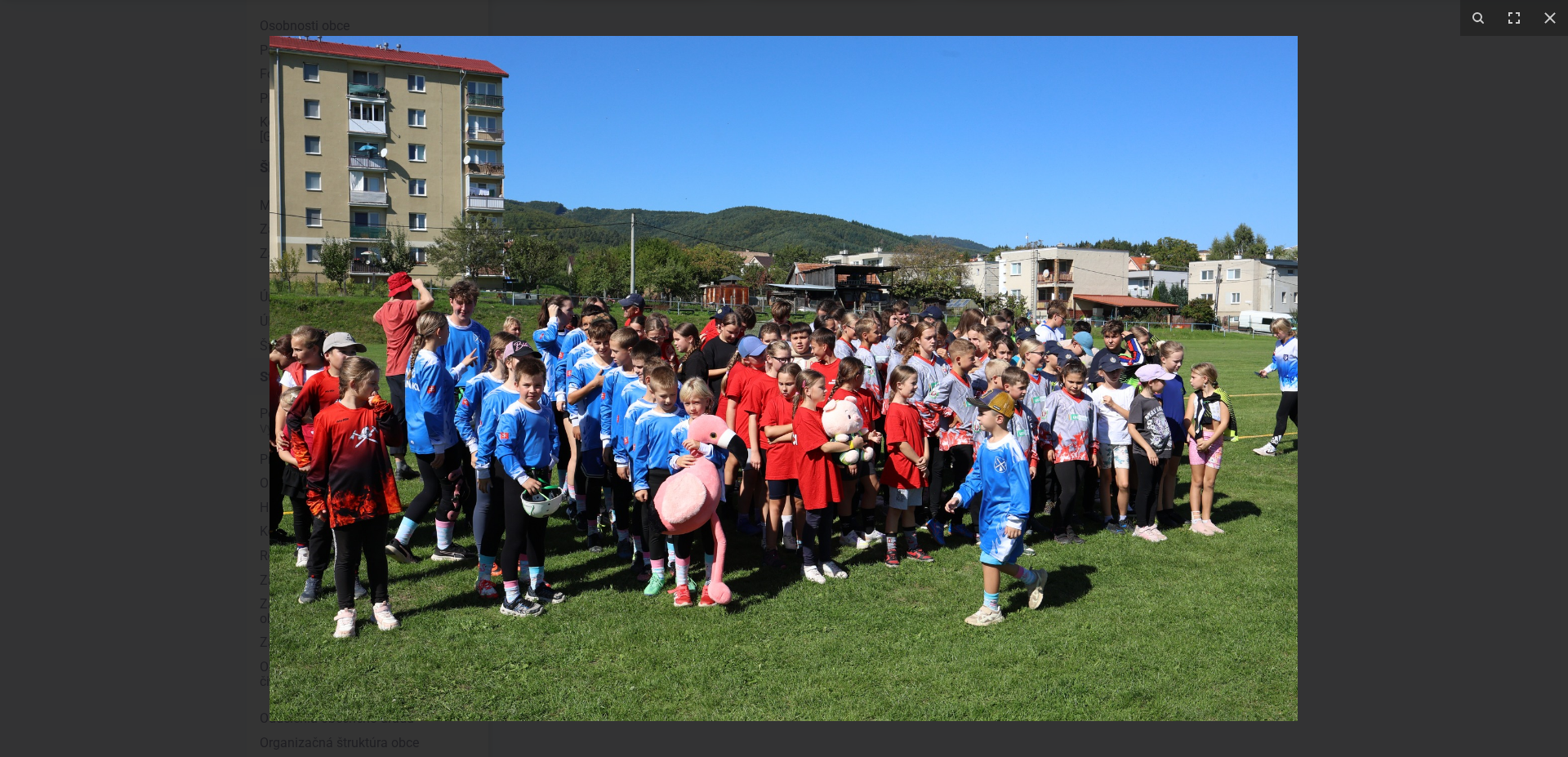
click at [1420, 439] on div at bounding box center [784, 378] width 1568 height 757
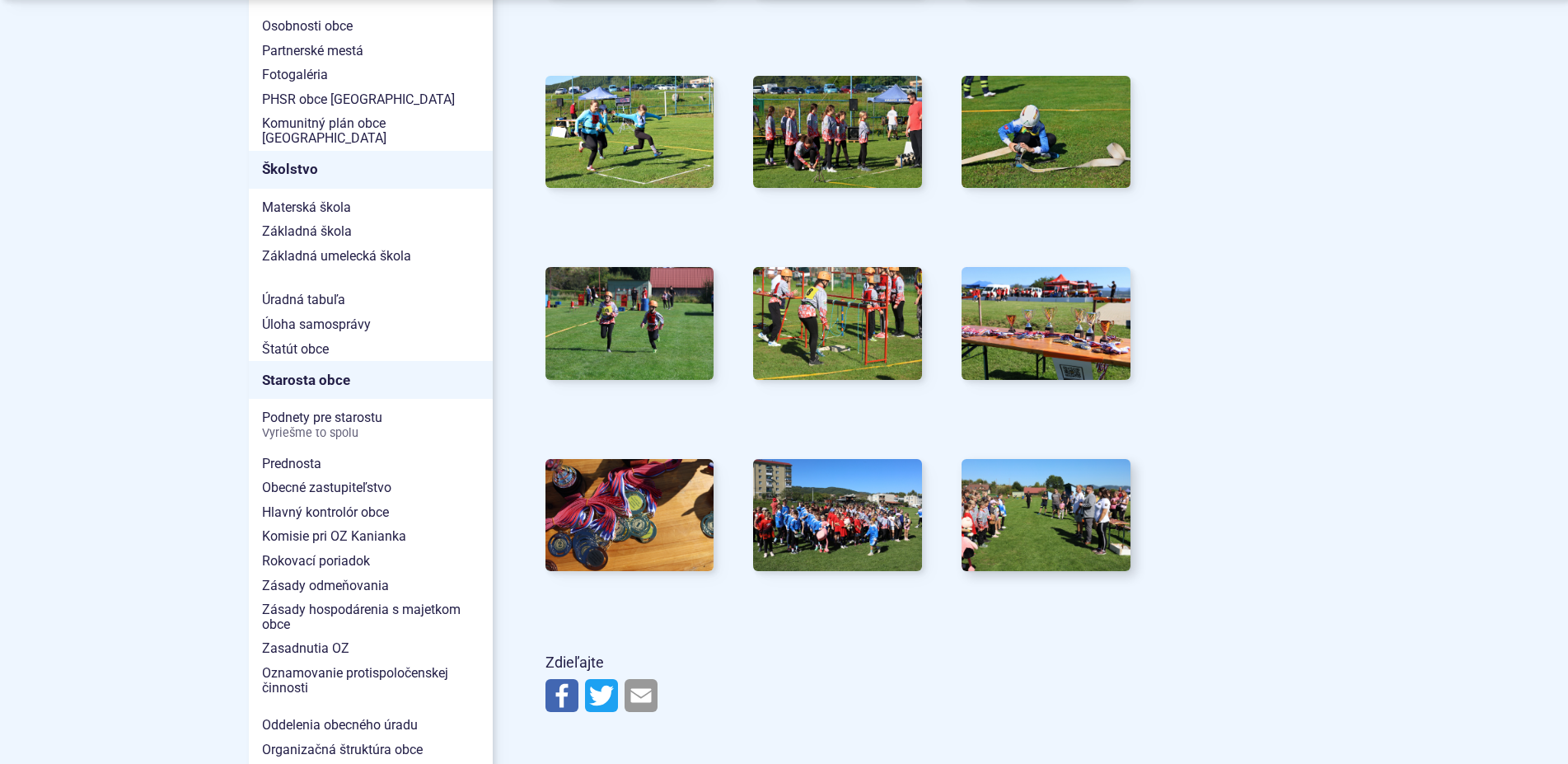
click at [1020, 524] on img at bounding box center [1046, 516] width 186 height 124
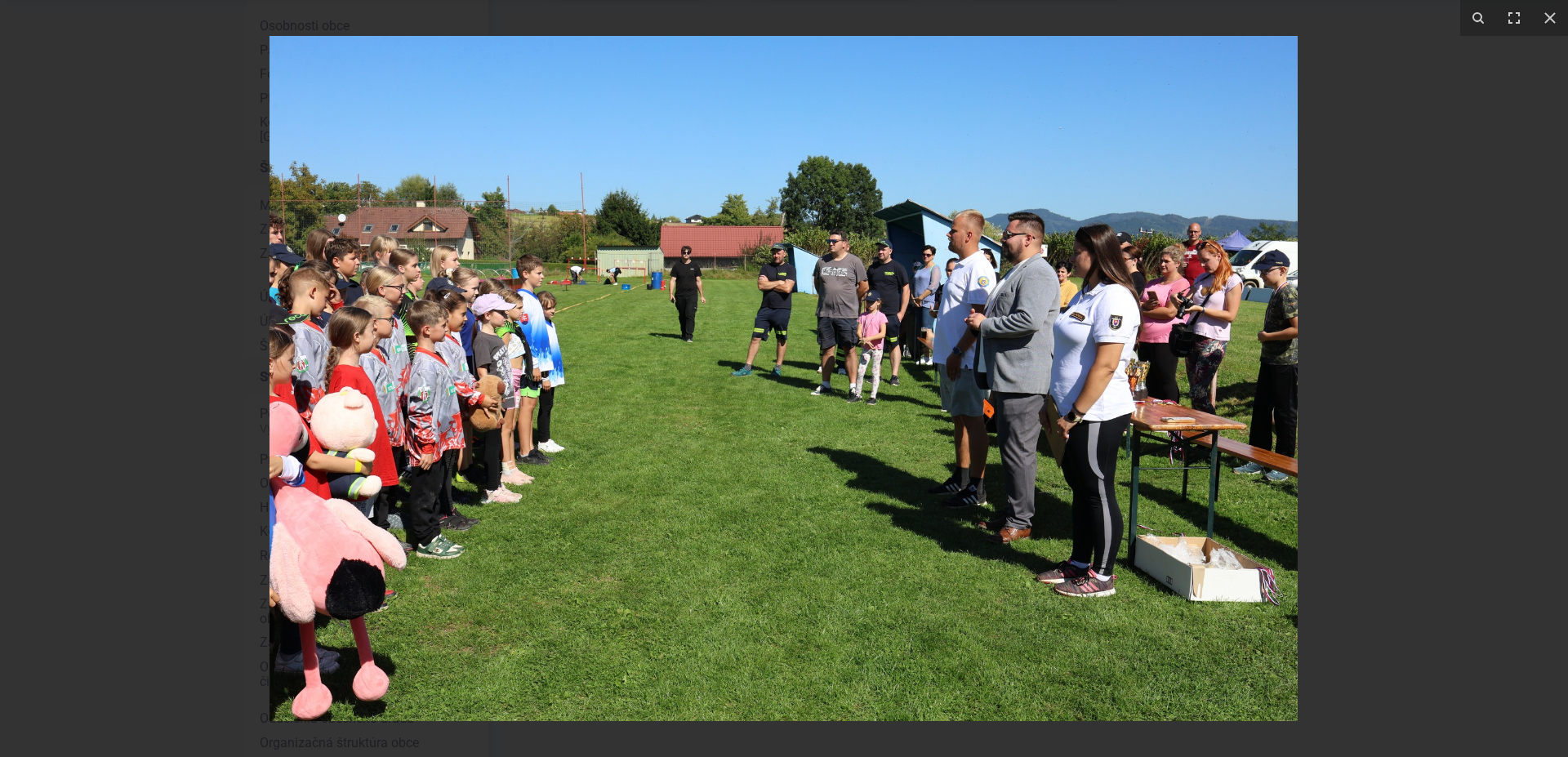
click at [1481, 379] on div at bounding box center [784, 378] width 1568 height 757
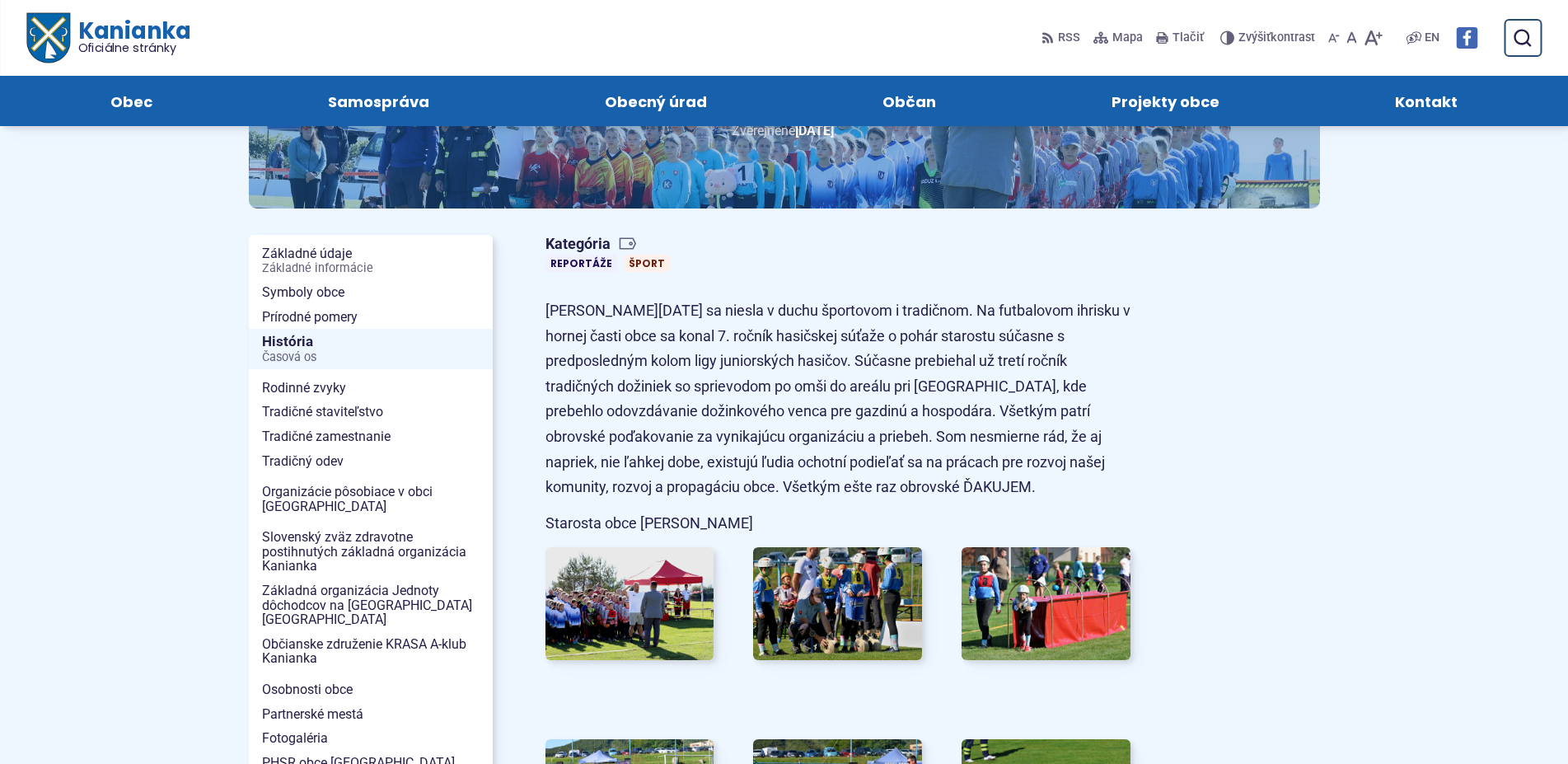
scroll to position [0, 0]
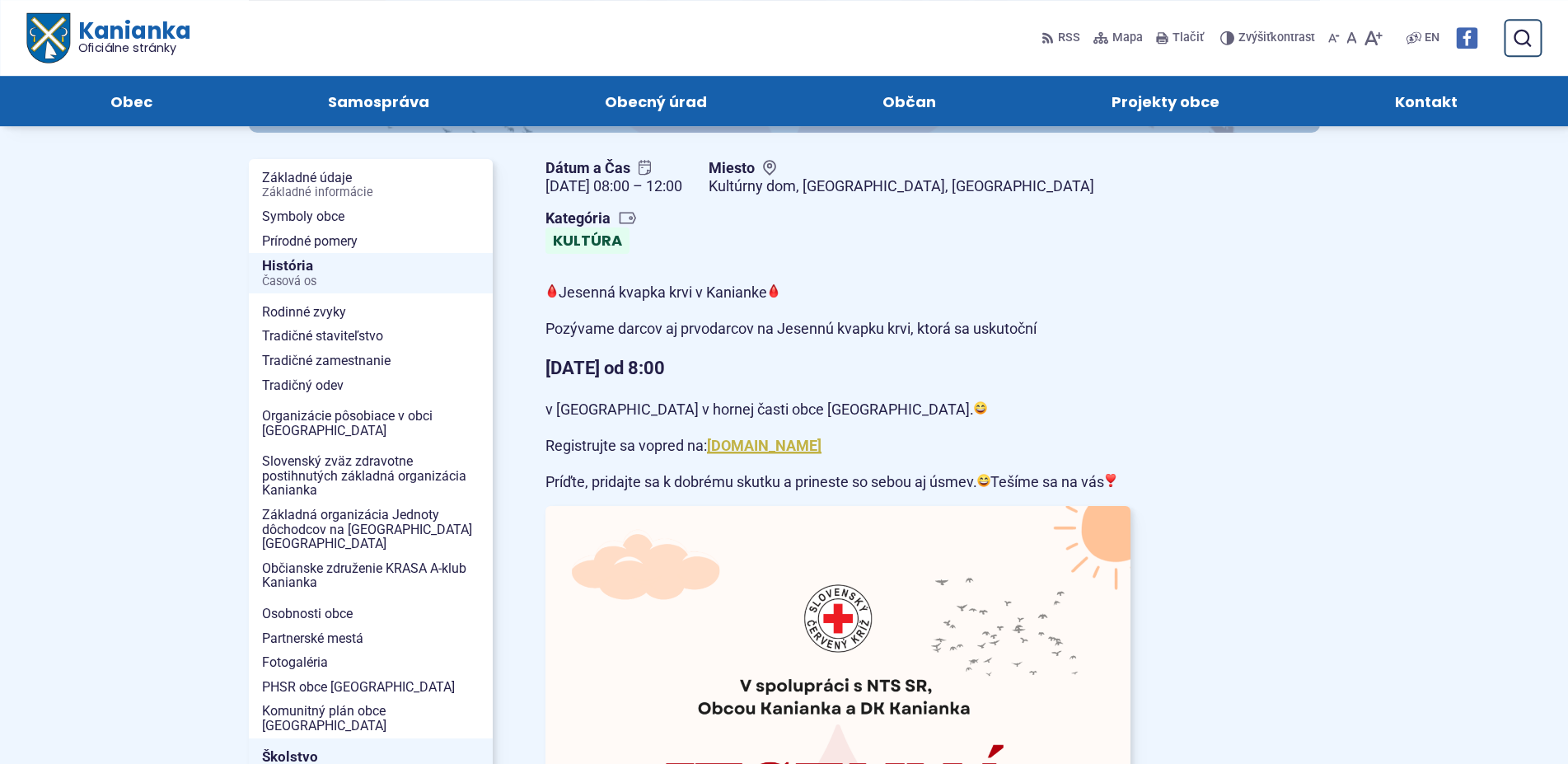
scroll to position [252, 0]
drag, startPoint x: 545, startPoint y: 272, endPoint x: 553, endPoint y: 260, distance: 14.4
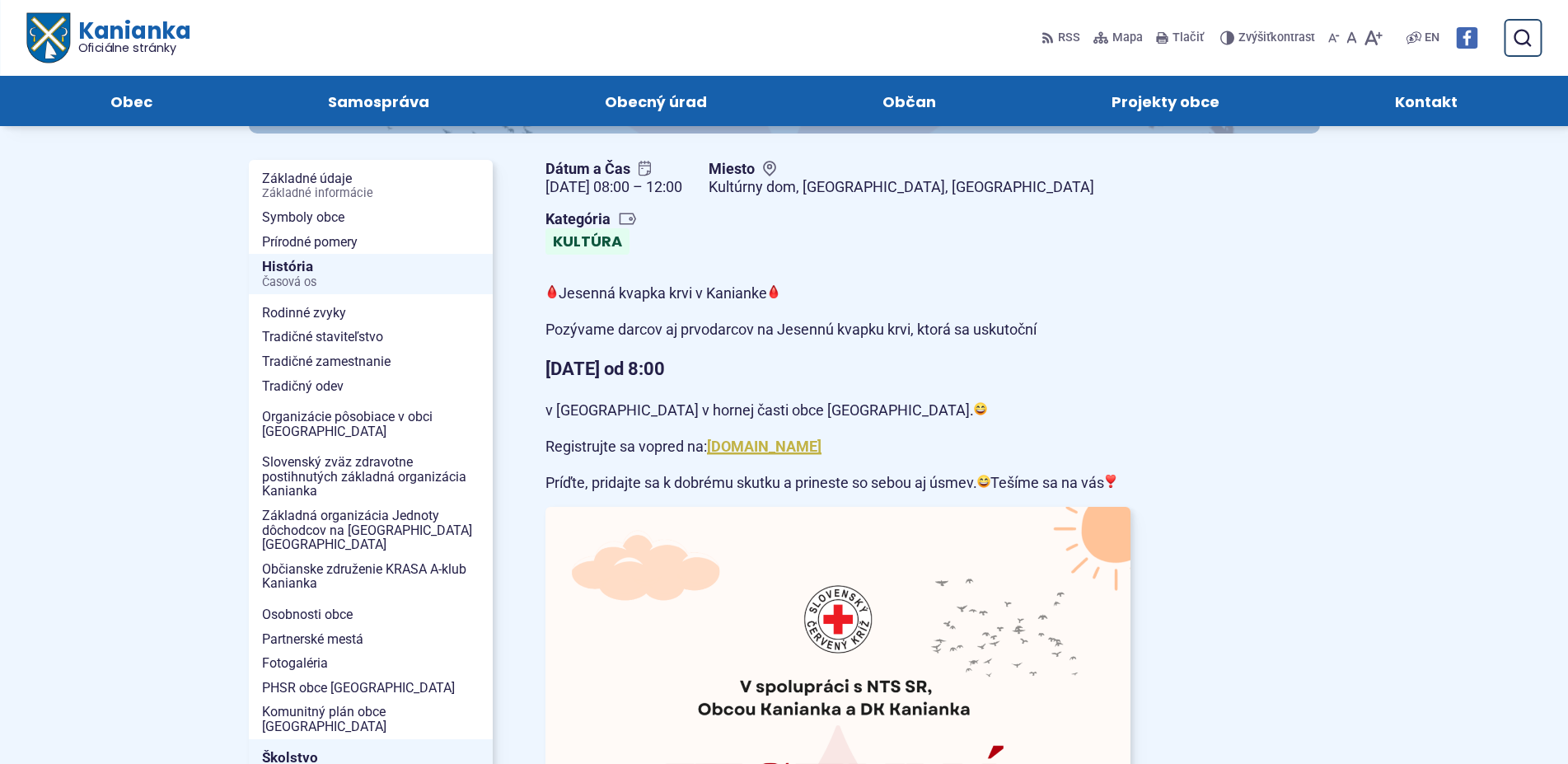
click at [564, 281] on p "Jesenná kvapka krvi v Kanianke" at bounding box center [837, 293] width 585 height 25
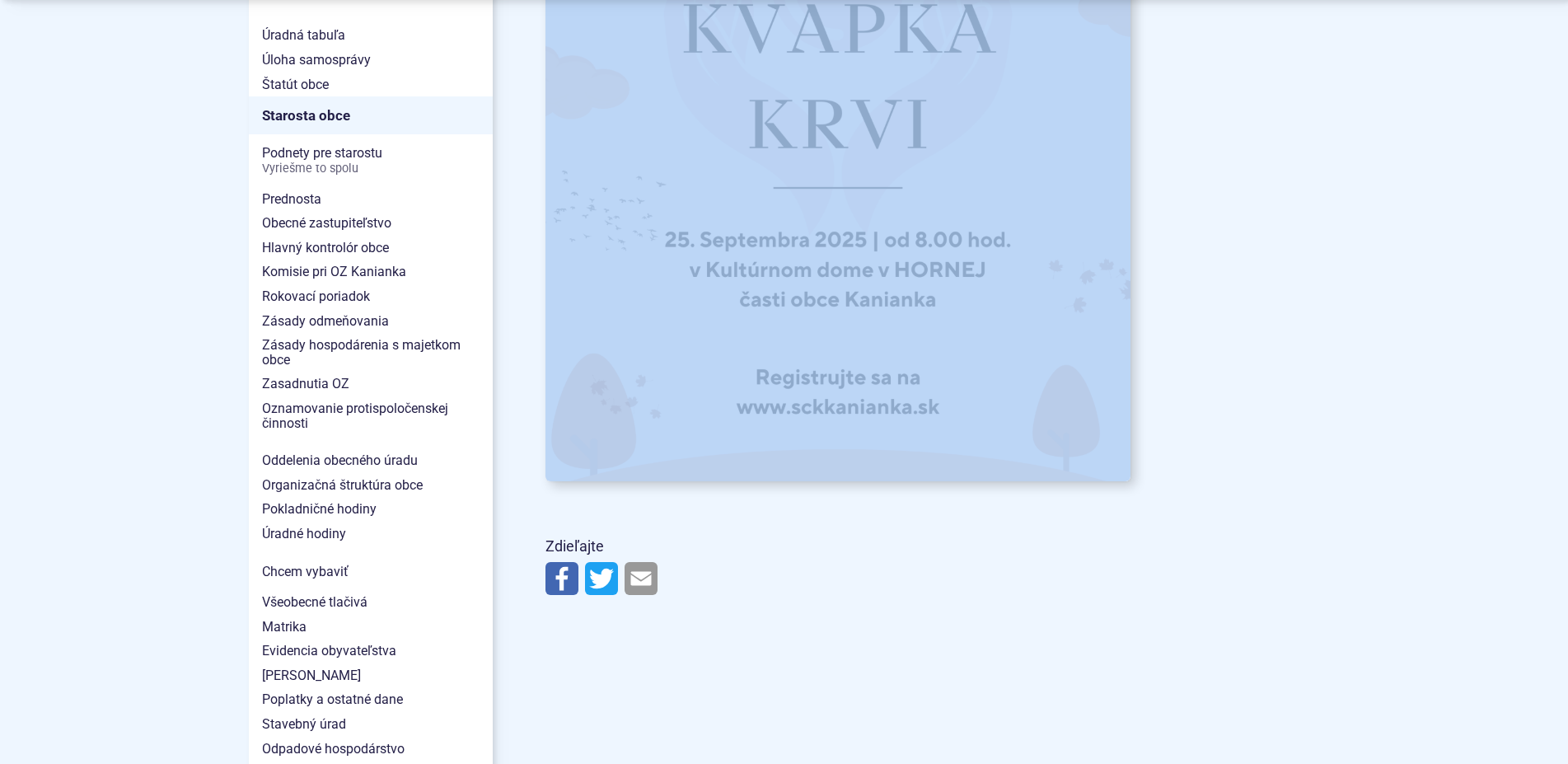
scroll to position [1177, 0]
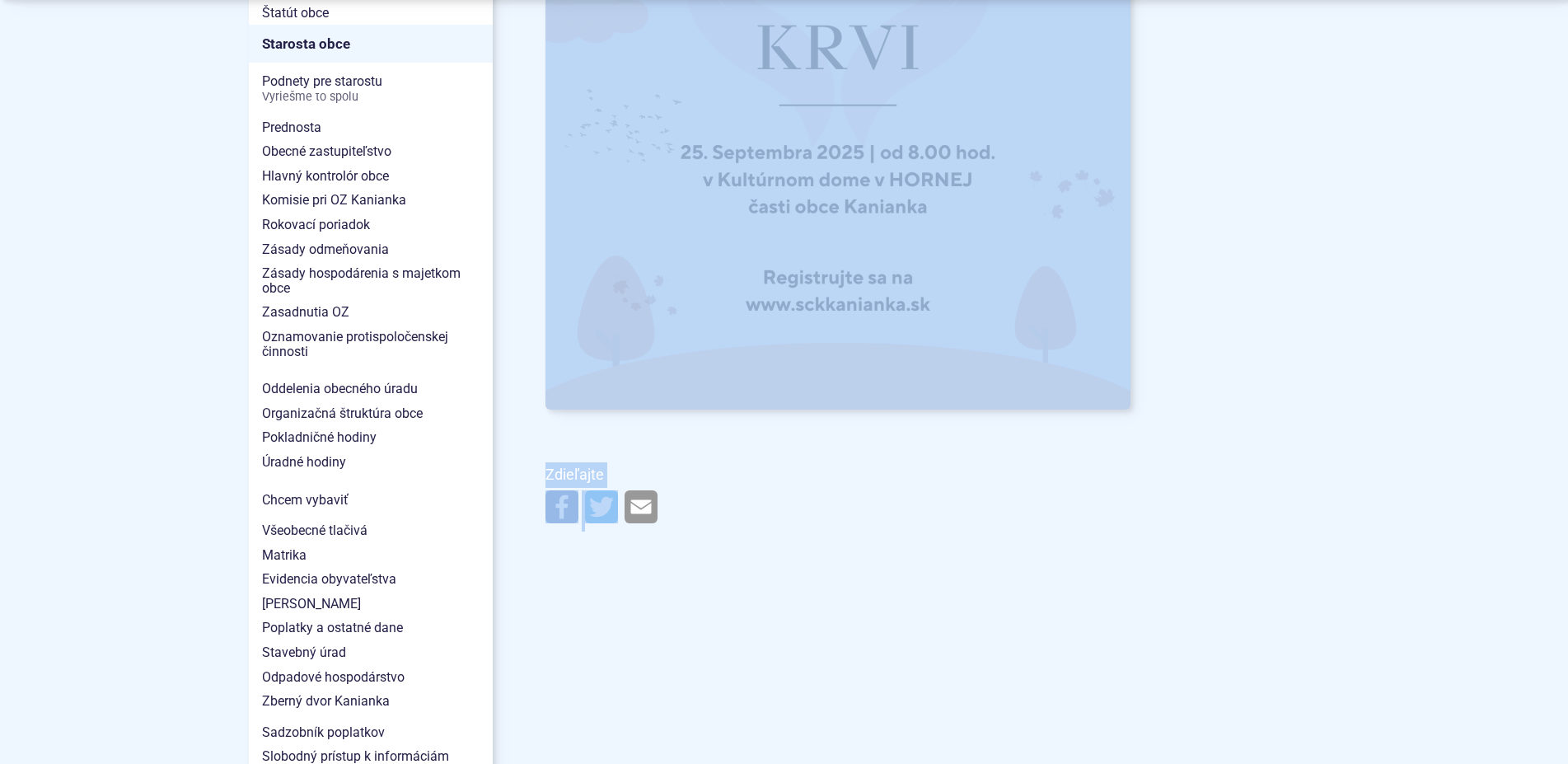
drag, startPoint x: 547, startPoint y: 270, endPoint x: 616, endPoint y: 530, distance: 269.0
click at [616, 530] on main "Dátum a Čas [DATE] 08:00 – 12:00 Miesto [GEOGRAPHIC_DATA], [GEOGRAPHIC_DATA], […" at bounding box center [932, 574] width 827 height 2679
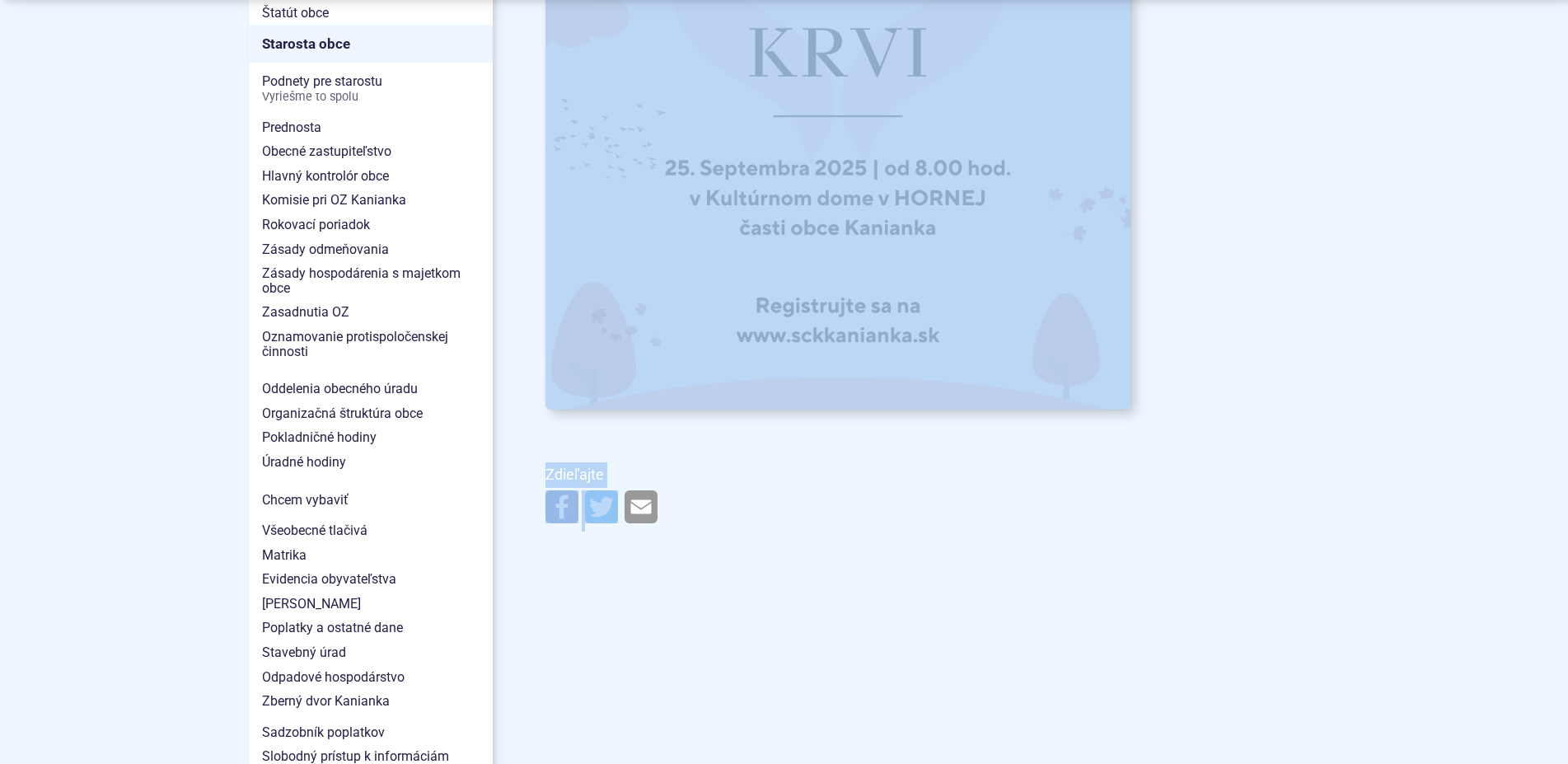
copy article "Pozývame darcov aj prvodarcov na Jesennú kvapku krvi, ktorá sa uskutoční [DATE]…"
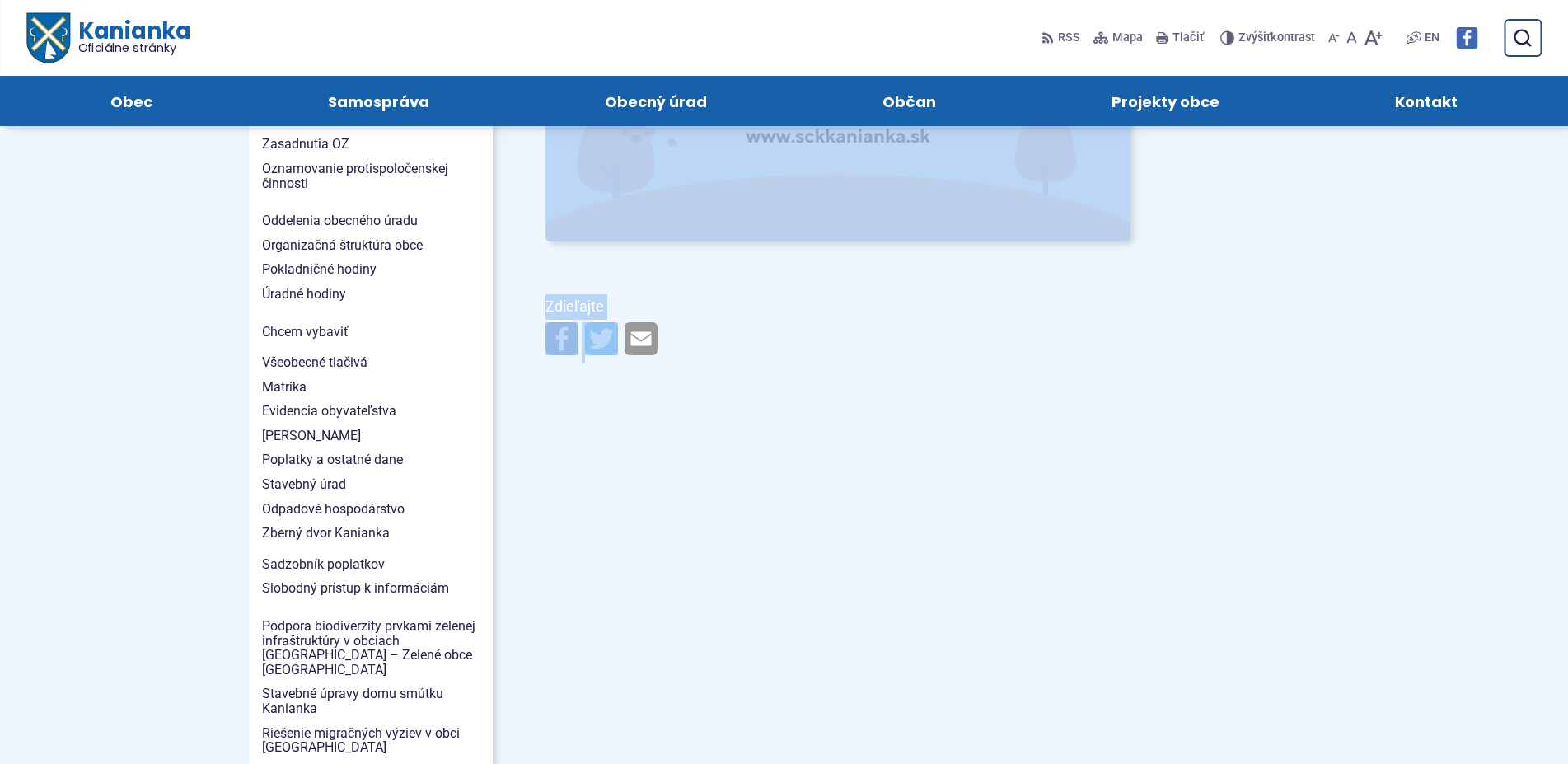
scroll to position [1093, 0]
